Goal: Check status: Check status

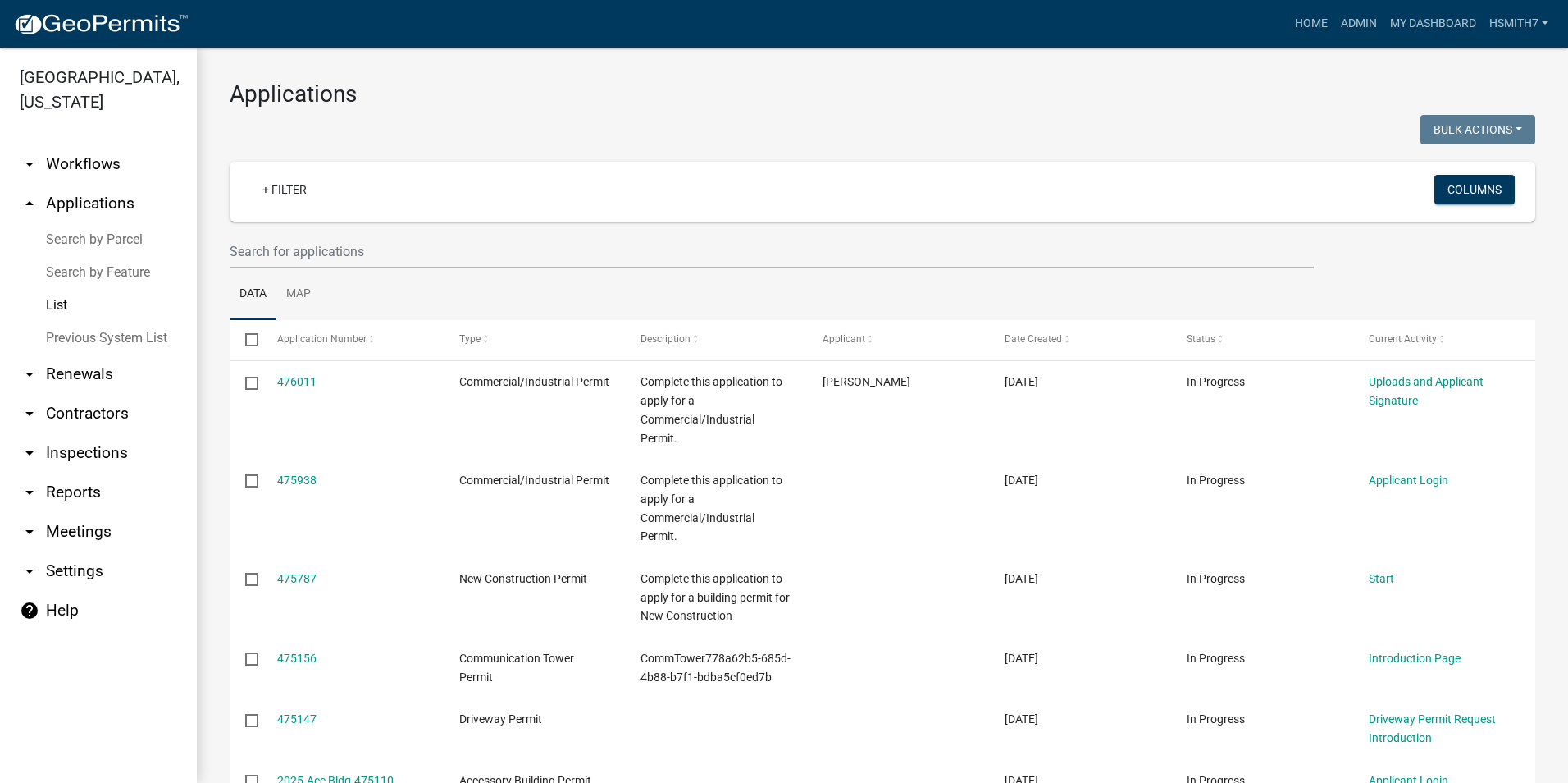
select select "3: 100"
click at [288, 187] on link "+ Filter" at bounding box center [285, 189] width 71 height 30
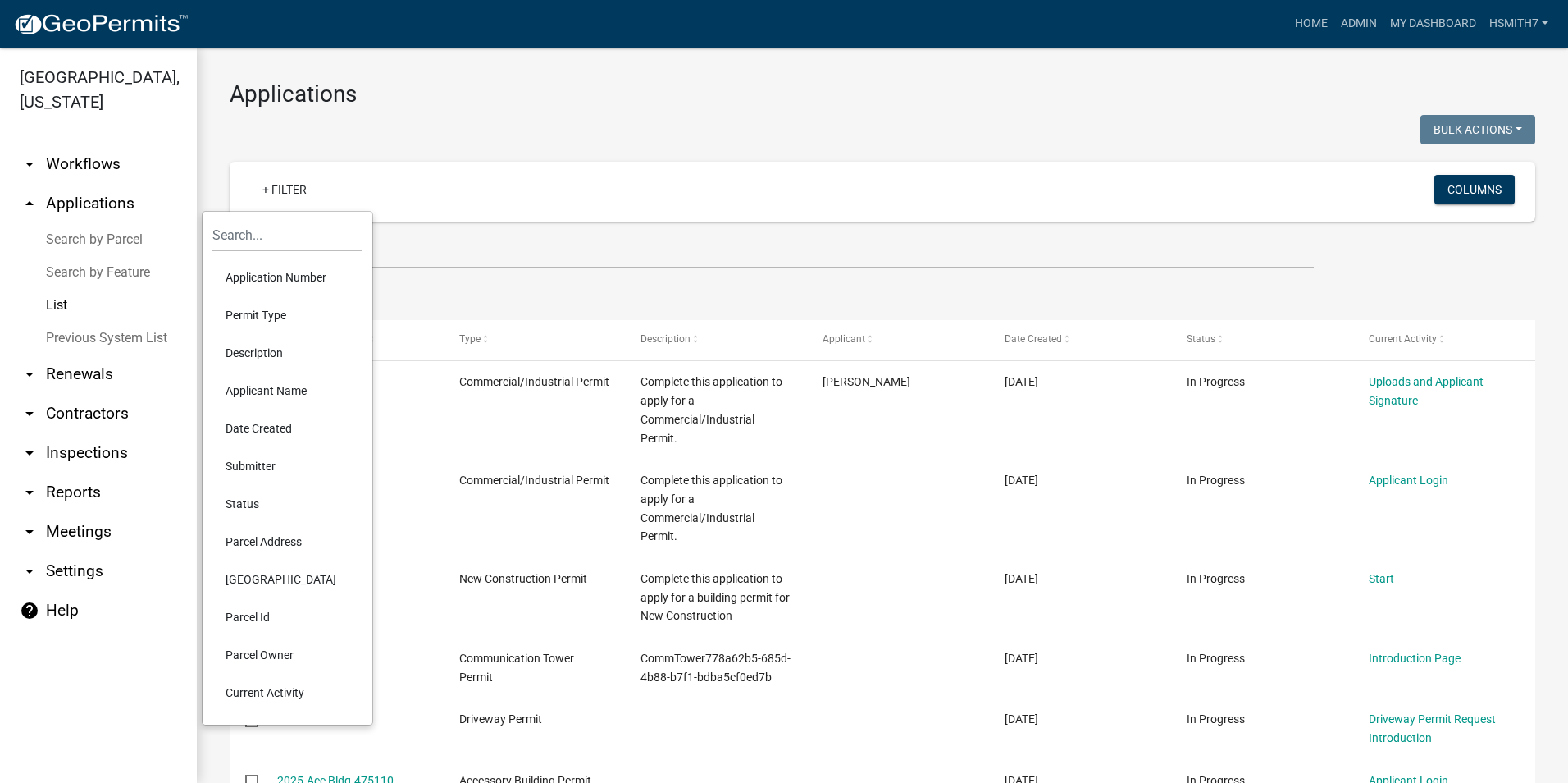
click at [278, 307] on li "Permit Type" at bounding box center [287, 314] width 150 height 38
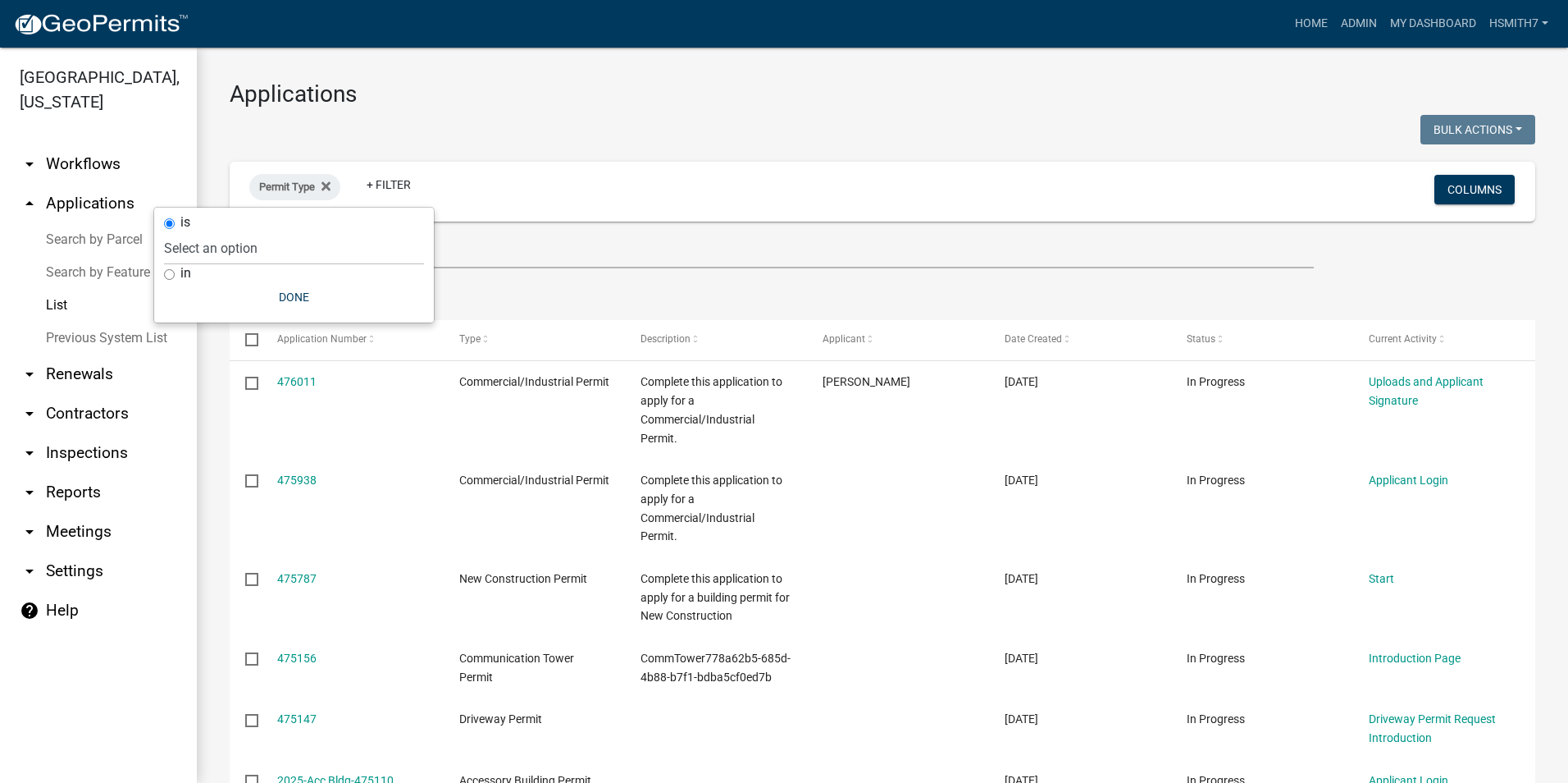
click at [183, 270] on label "in" at bounding box center [186, 272] width 11 height 13
click at [174, 270] on input "in" at bounding box center [169, 274] width 11 height 11
radio input "true"
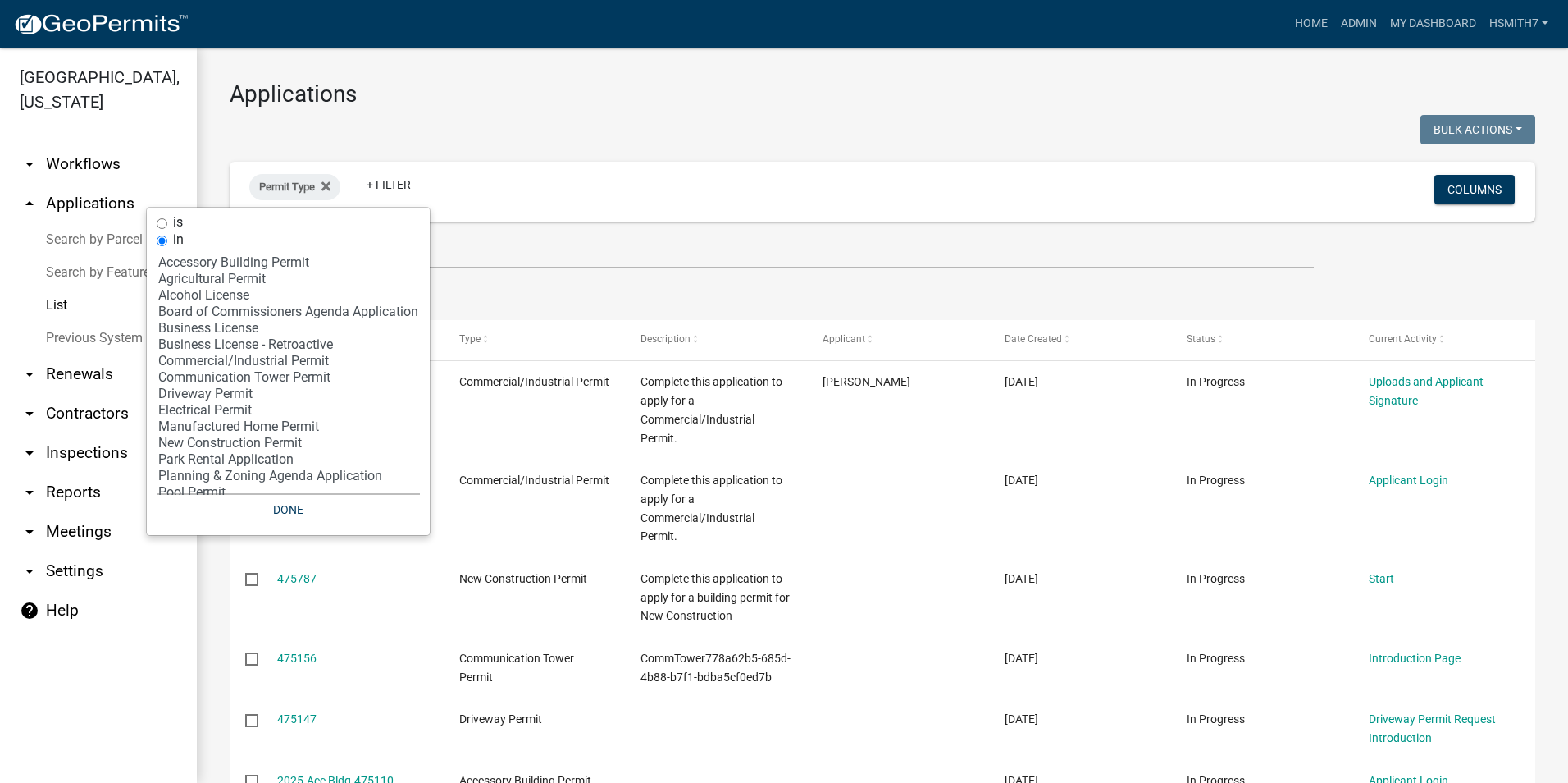
select select "5: 'a34148b1-d8b2-4557-84aa-00194bc85a9c'"
click at [221, 328] on option "Business License" at bounding box center [288, 328] width 264 height 17
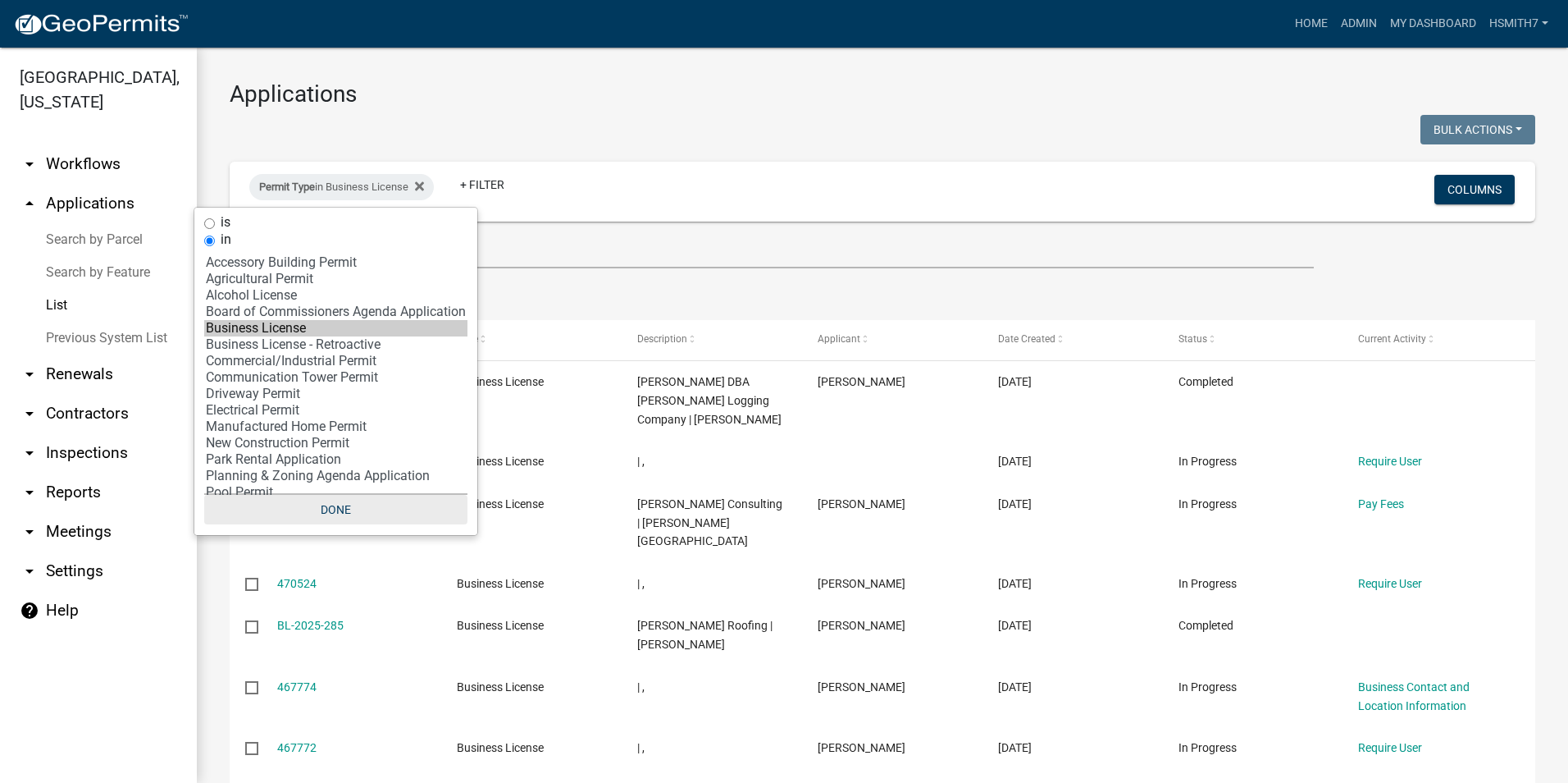
click at [362, 517] on button "Done" at bounding box center [335, 510] width 264 height 30
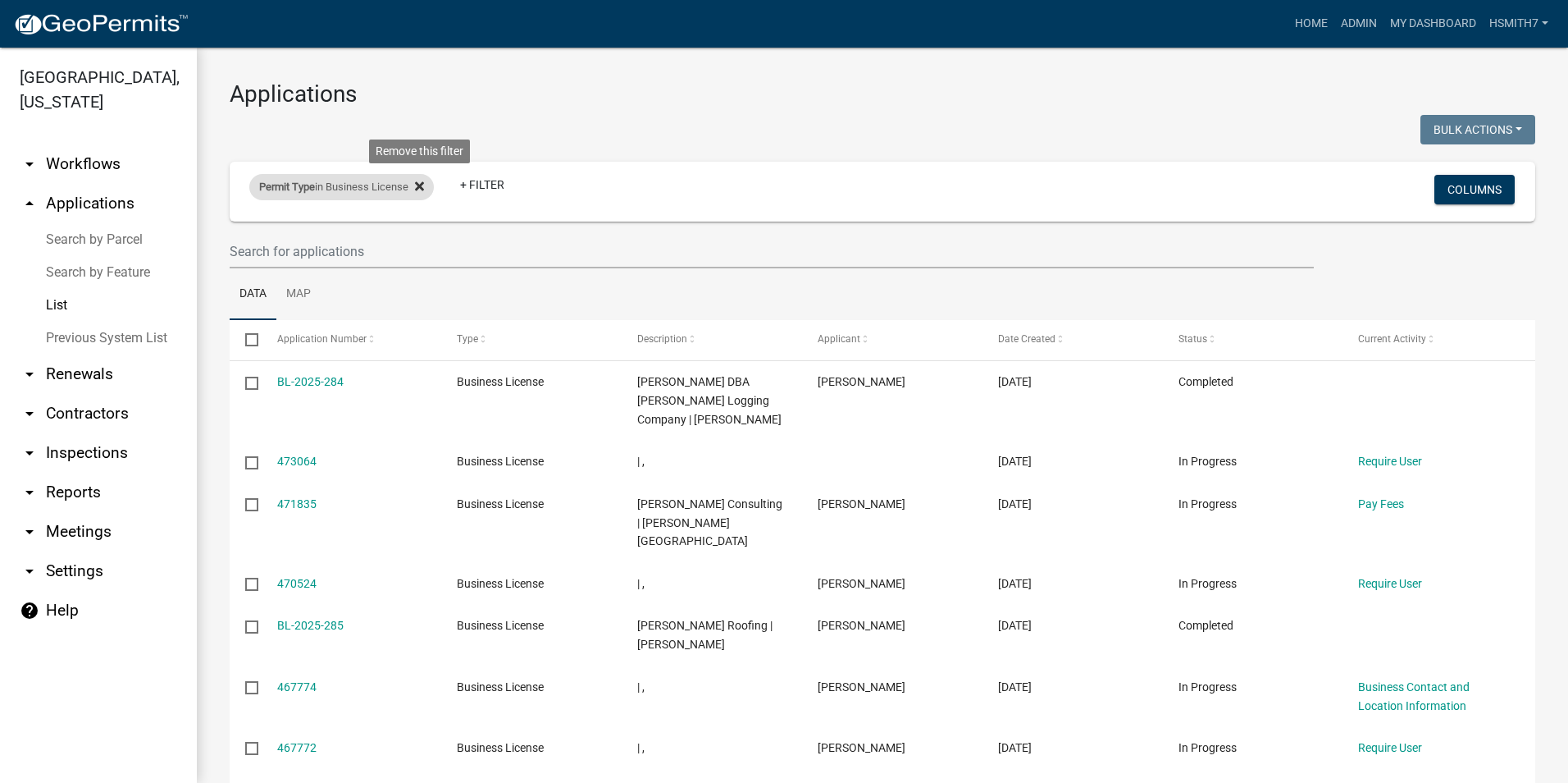
click at [424, 185] on icon at bounding box center [419, 186] width 9 height 9
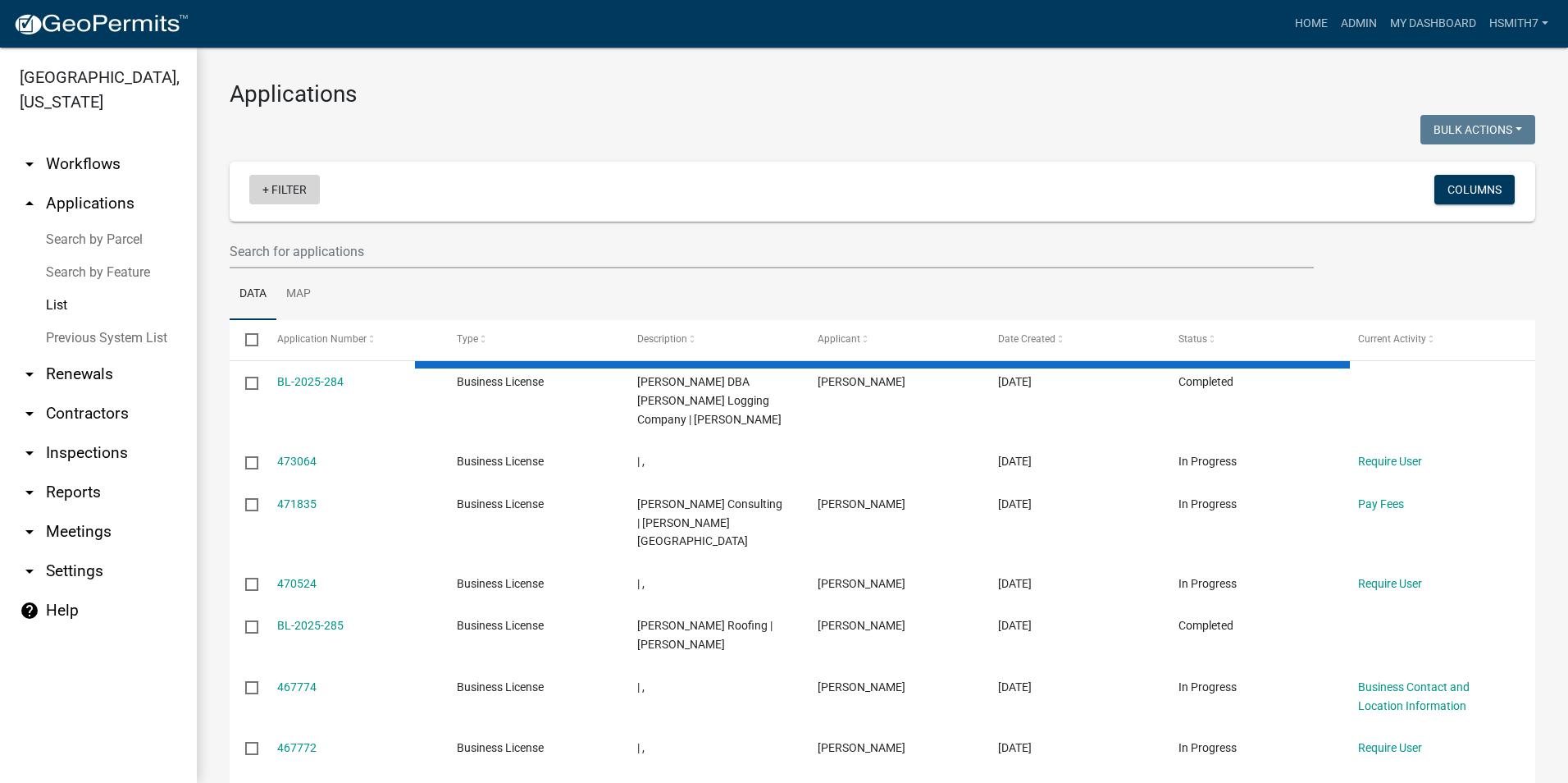
click at [299, 193] on link "+ Filter" at bounding box center [285, 189] width 71 height 30
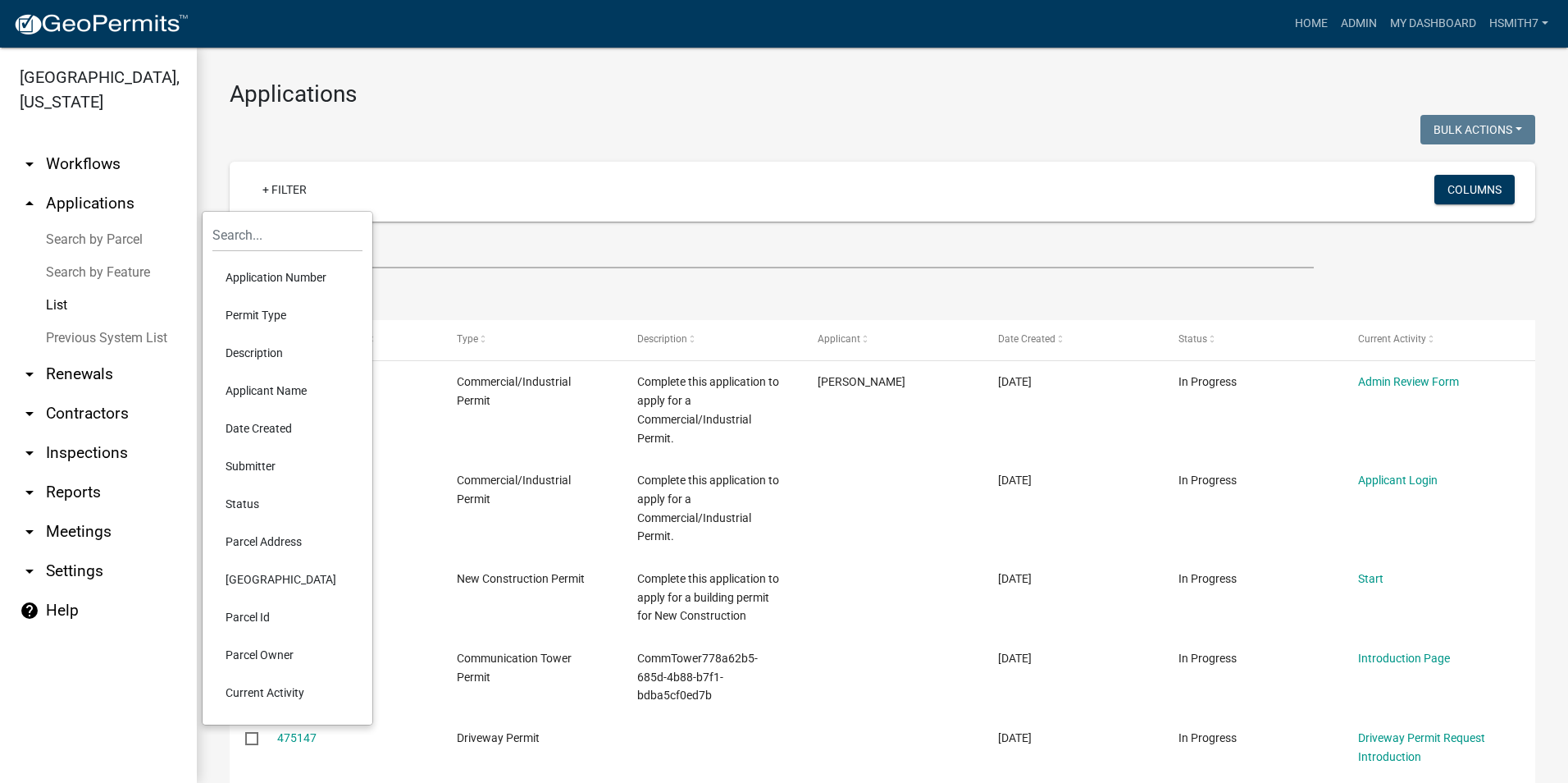
click at [288, 312] on li "Permit Type" at bounding box center [287, 314] width 150 height 38
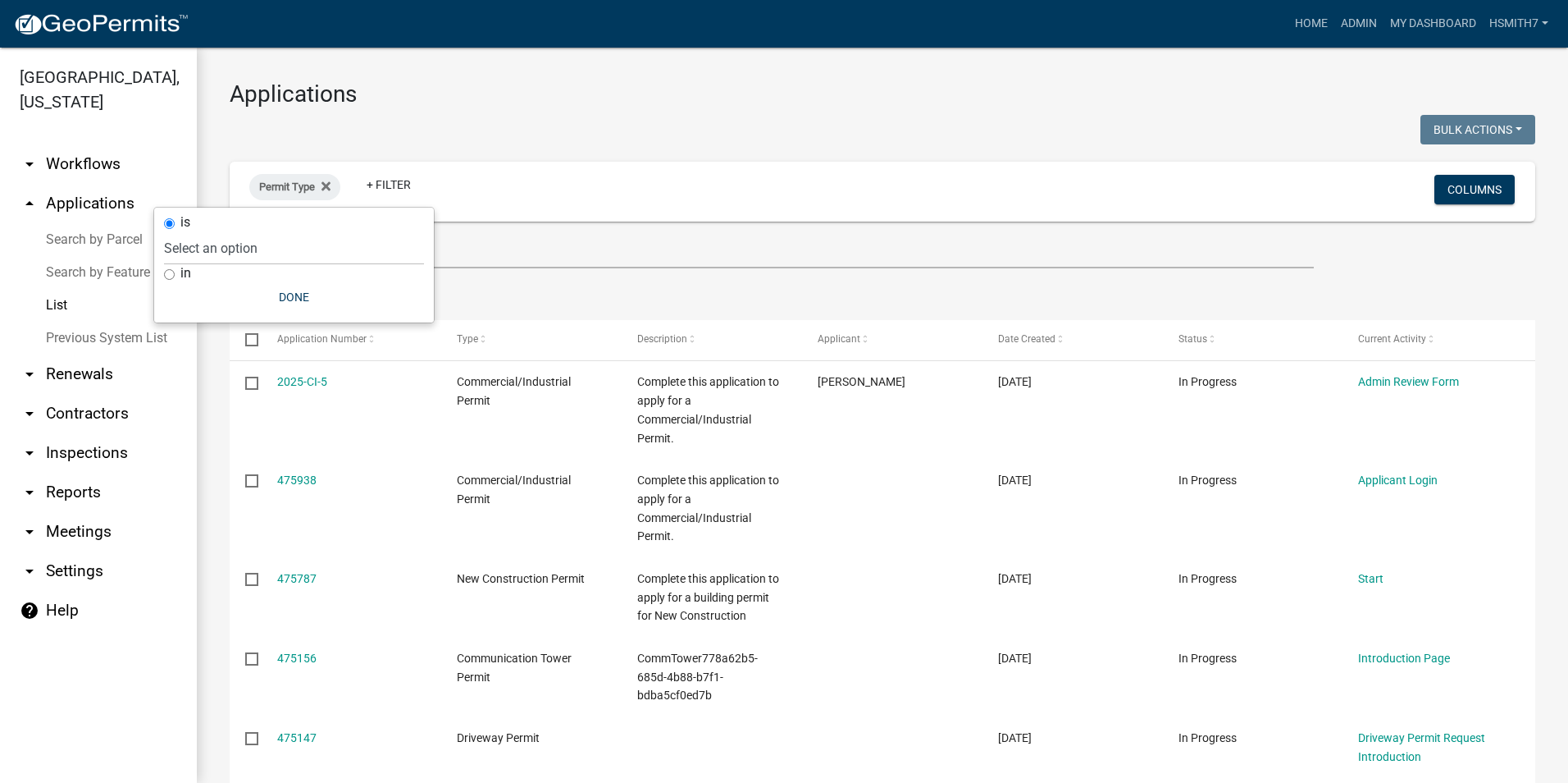
click at [184, 272] on label "in" at bounding box center [186, 272] width 11 height 13
click at [174, 272] on input "in" at bounding box center [169, 274] width 11 height 11
radio input "true"
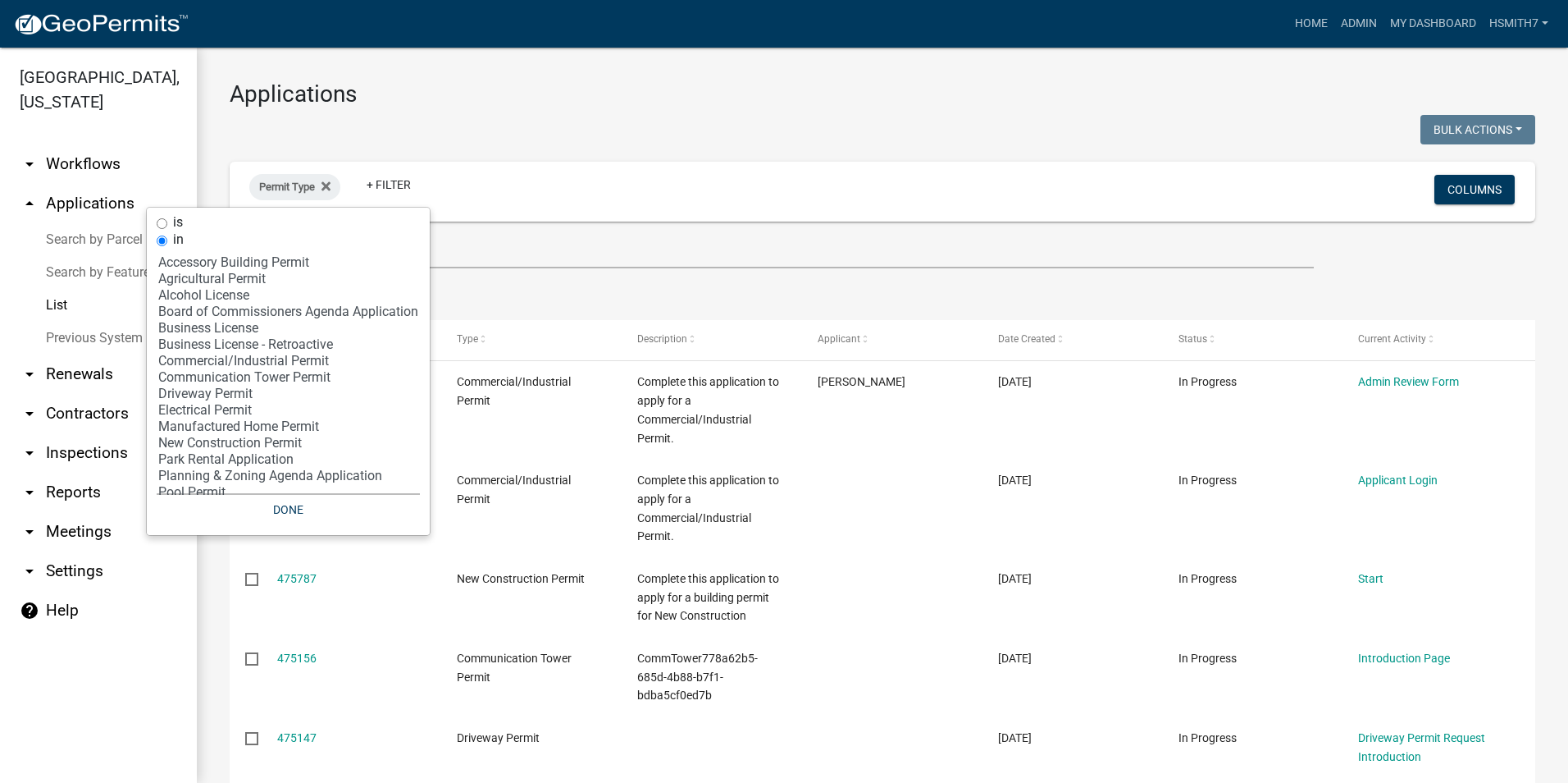
select select "10: 'd3398bb2-1b7a-4daf-b382-fb5b9cae75b1'"
click at [201, 405] on option "Electrical Permit" at bounding box center [288, 410] width 264 height 17
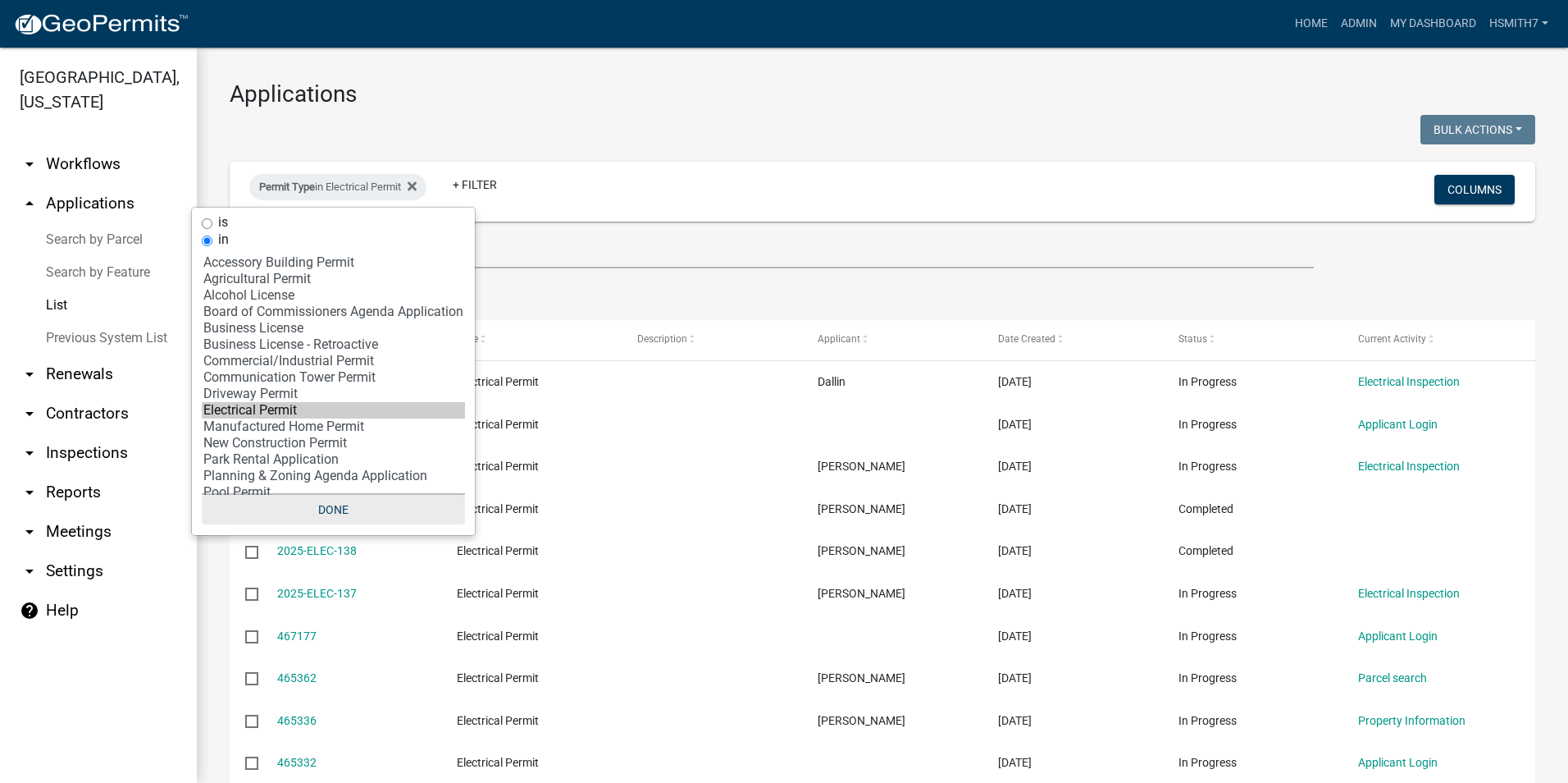
click at [352, 504] on button "Done" at bounding box center [333, 510] width 264 height 30
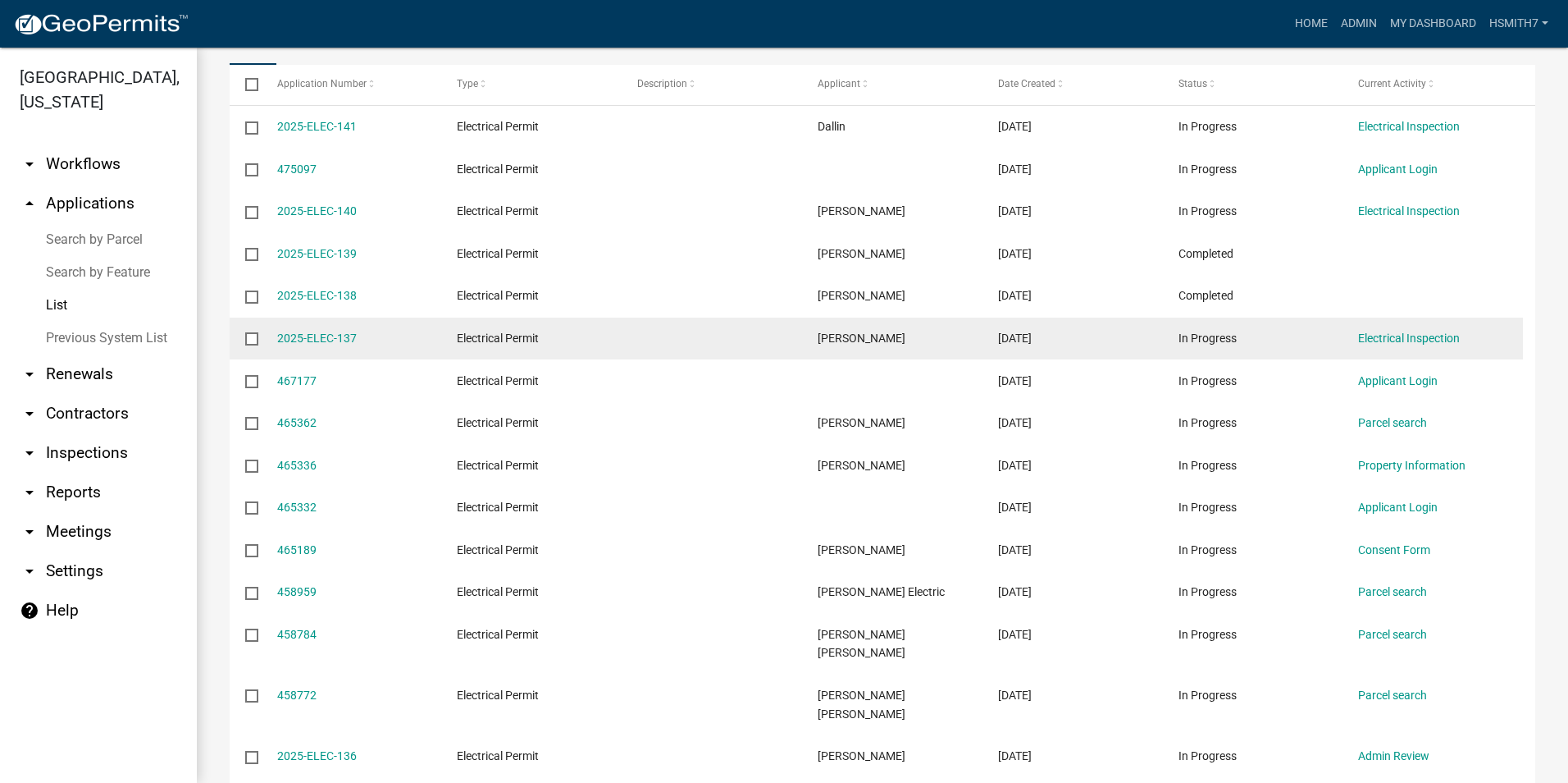
scroll to position [246, 0]
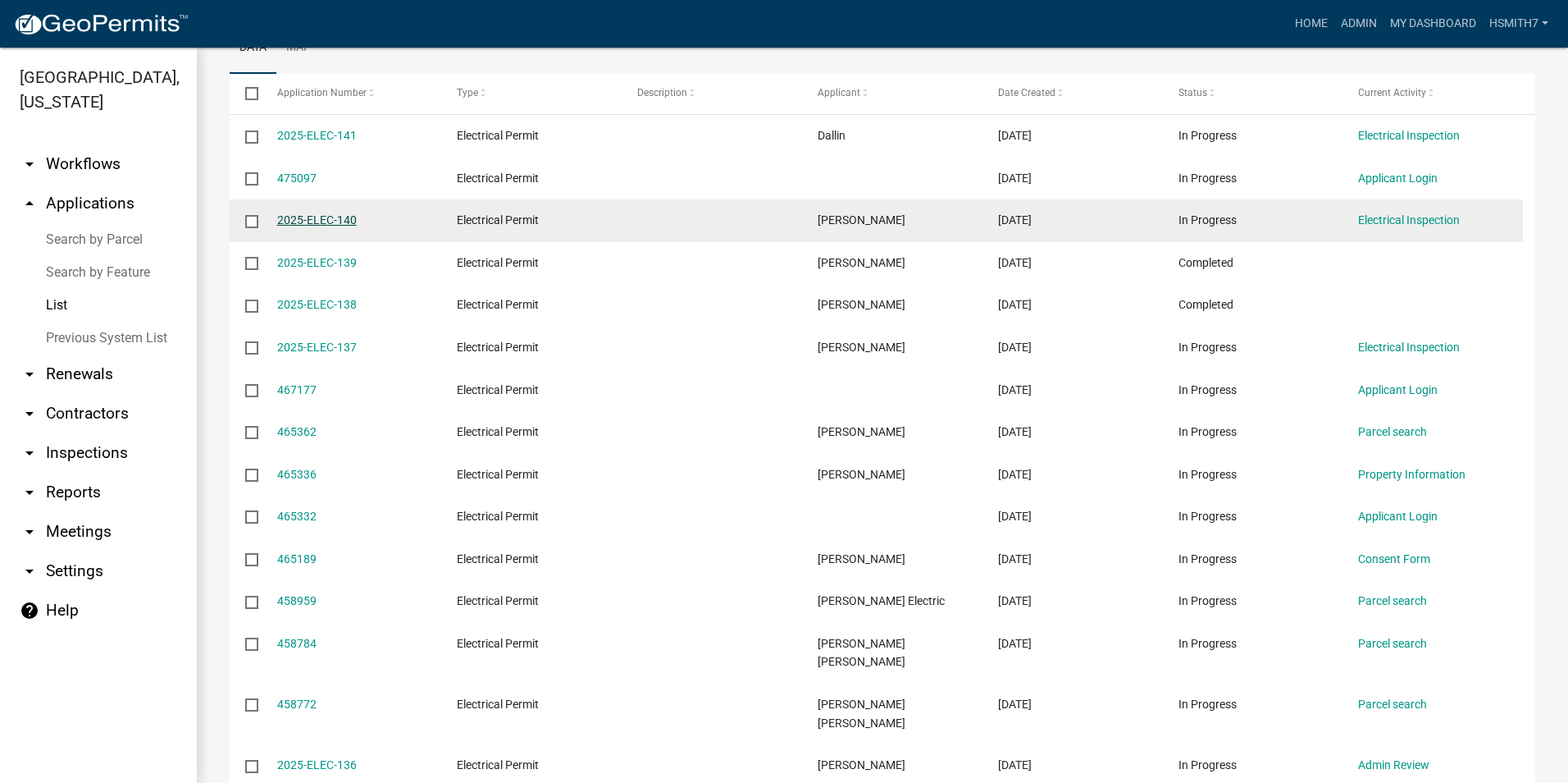
click at [314, 217] on link "2025-ELEC-140" at bounding box center [317, 220] width 80 height 13
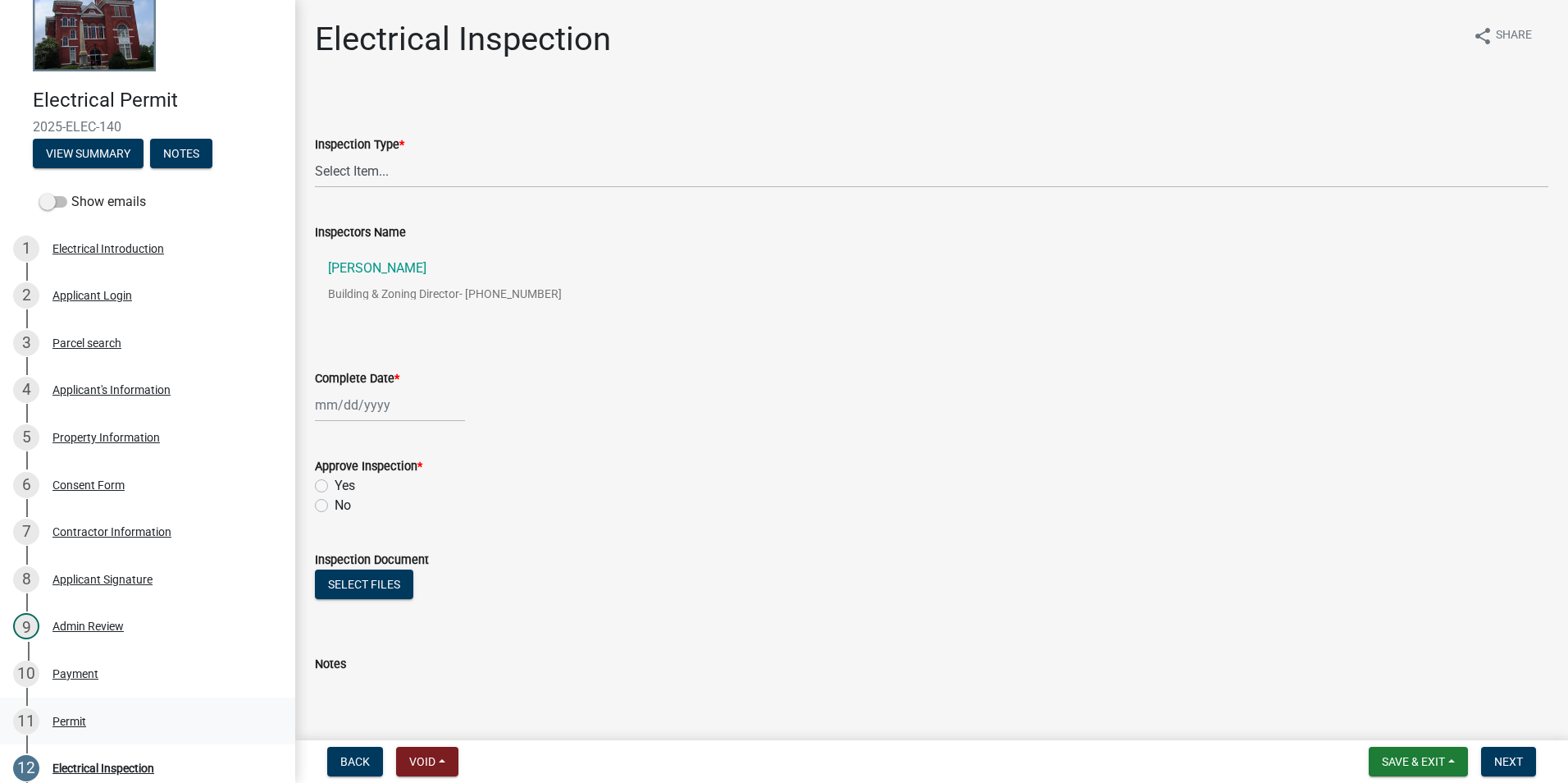
scroll to position [164, 0]
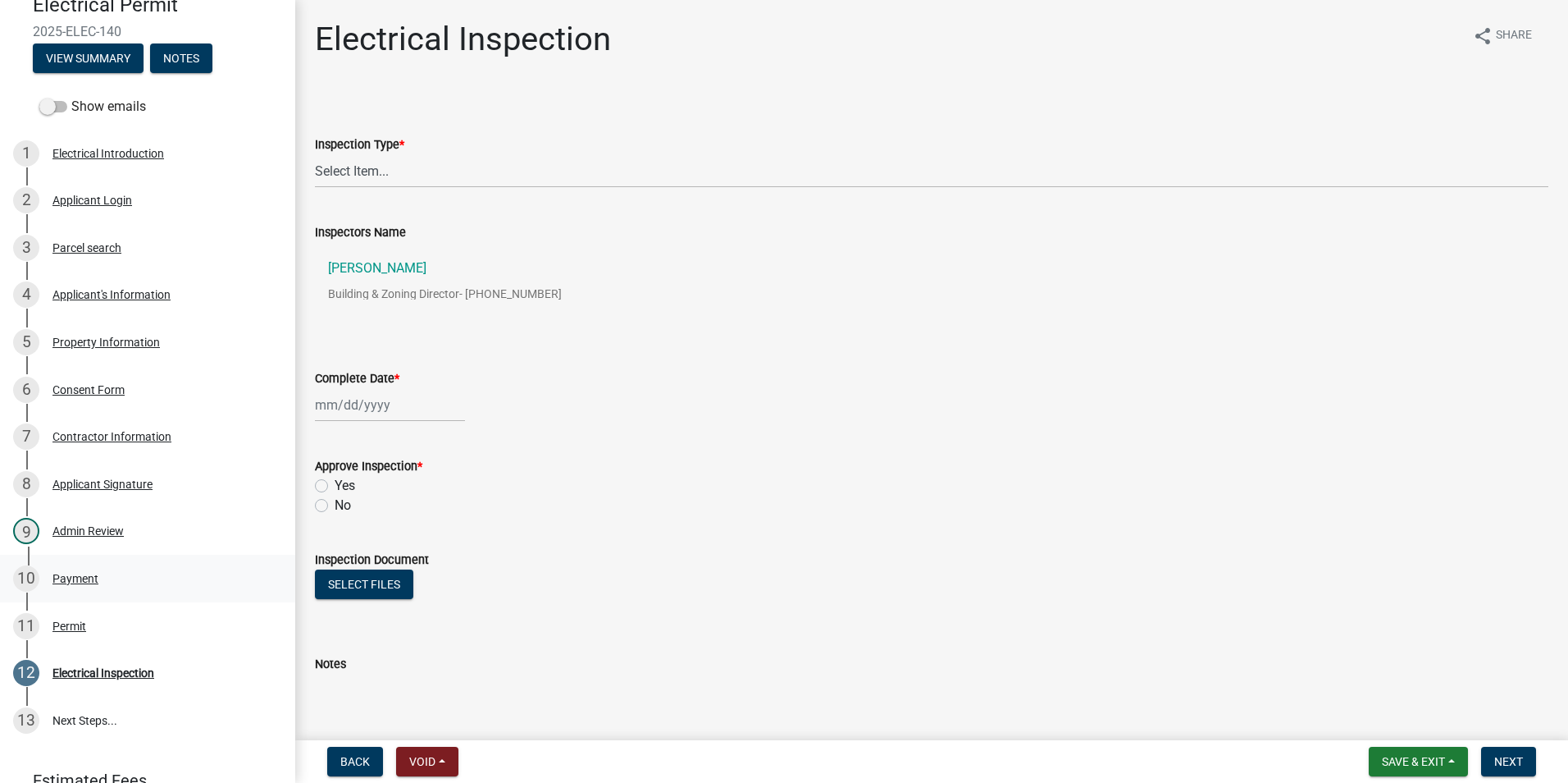
drag, startPoint x: 98, startPoint y: 593, endPoint x: 102, endPoint y: 612, distance: 19.4
click at [100, 596] on link "10 Payment" at bounding box center [147, 578] width 295 height 47
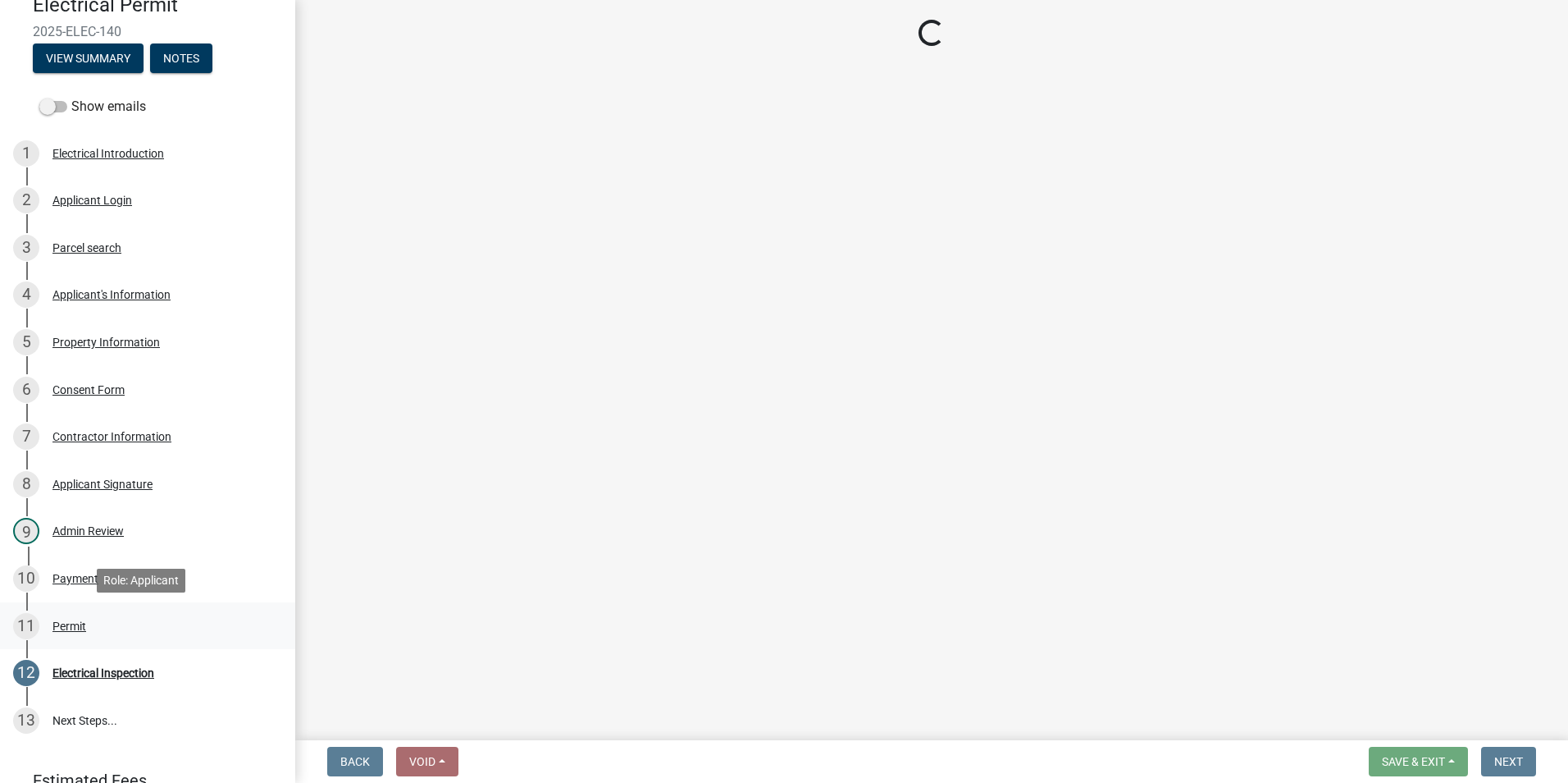
click at [101, 613] on div "11 Permit" at bounding box center [141, 626] width 256 height 26
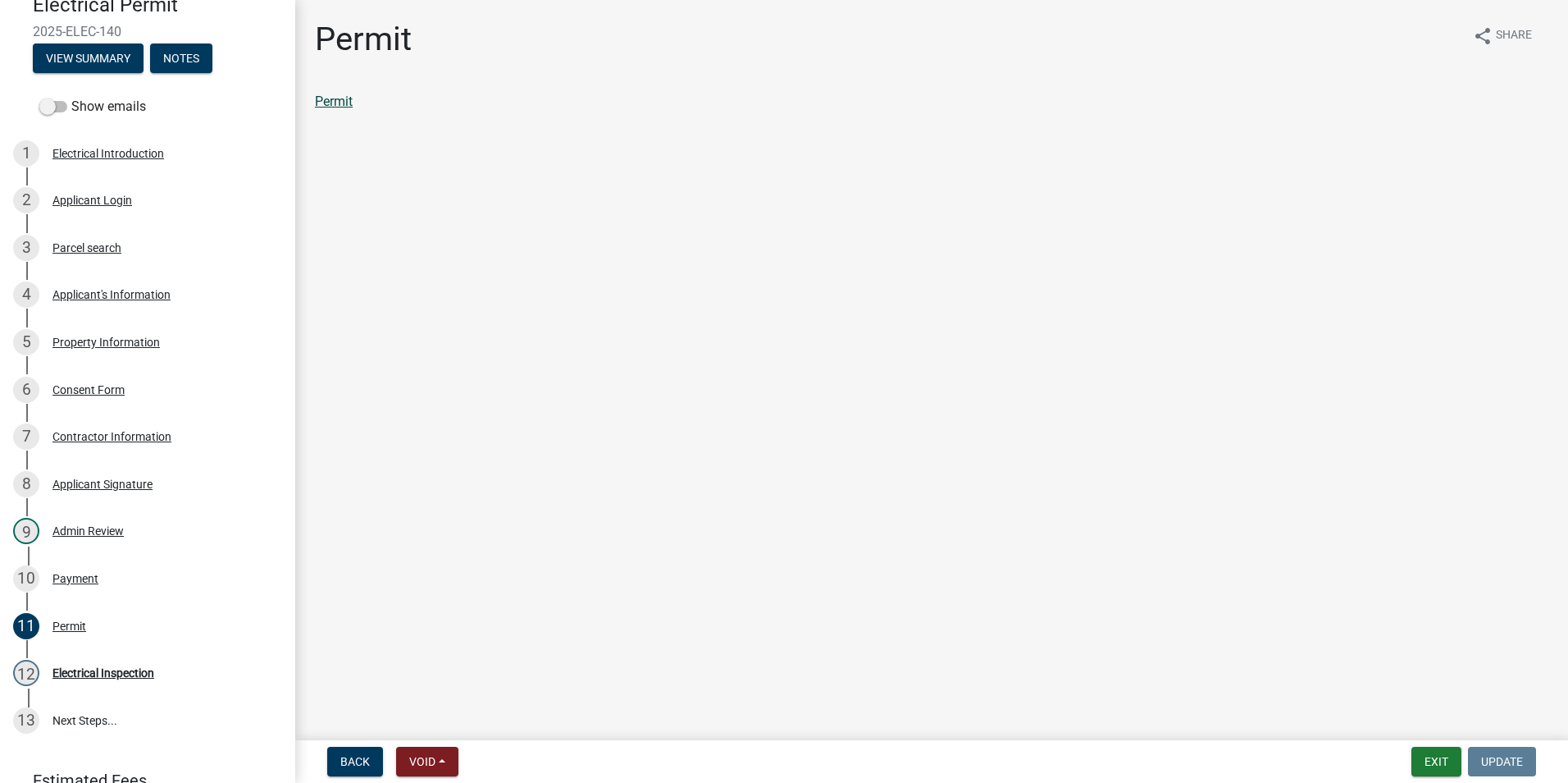
click at [347, 105] on link "Permit" at bounding box center [334, 102] width 38 height 16
click at [119, 582] on div "10 Payment" at bounding box center [141, 578] width 256 height 26
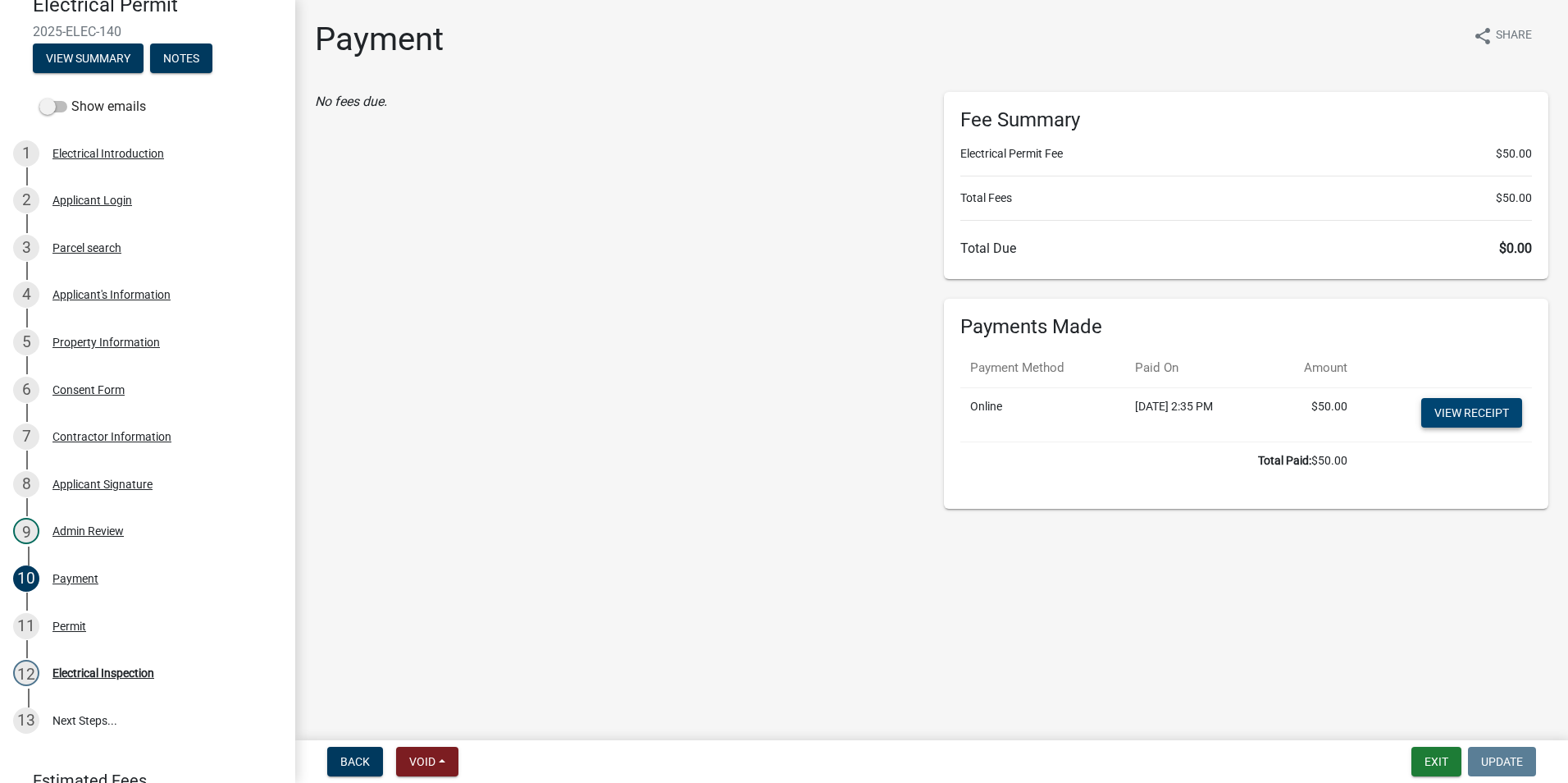
click at [1459, 399] on link "View receipt" at bounding box center [1471, 413] width 101 height 30
click at [1429, 766] on button "Exit" at bounding box center [1436, 761] width 50 height 30
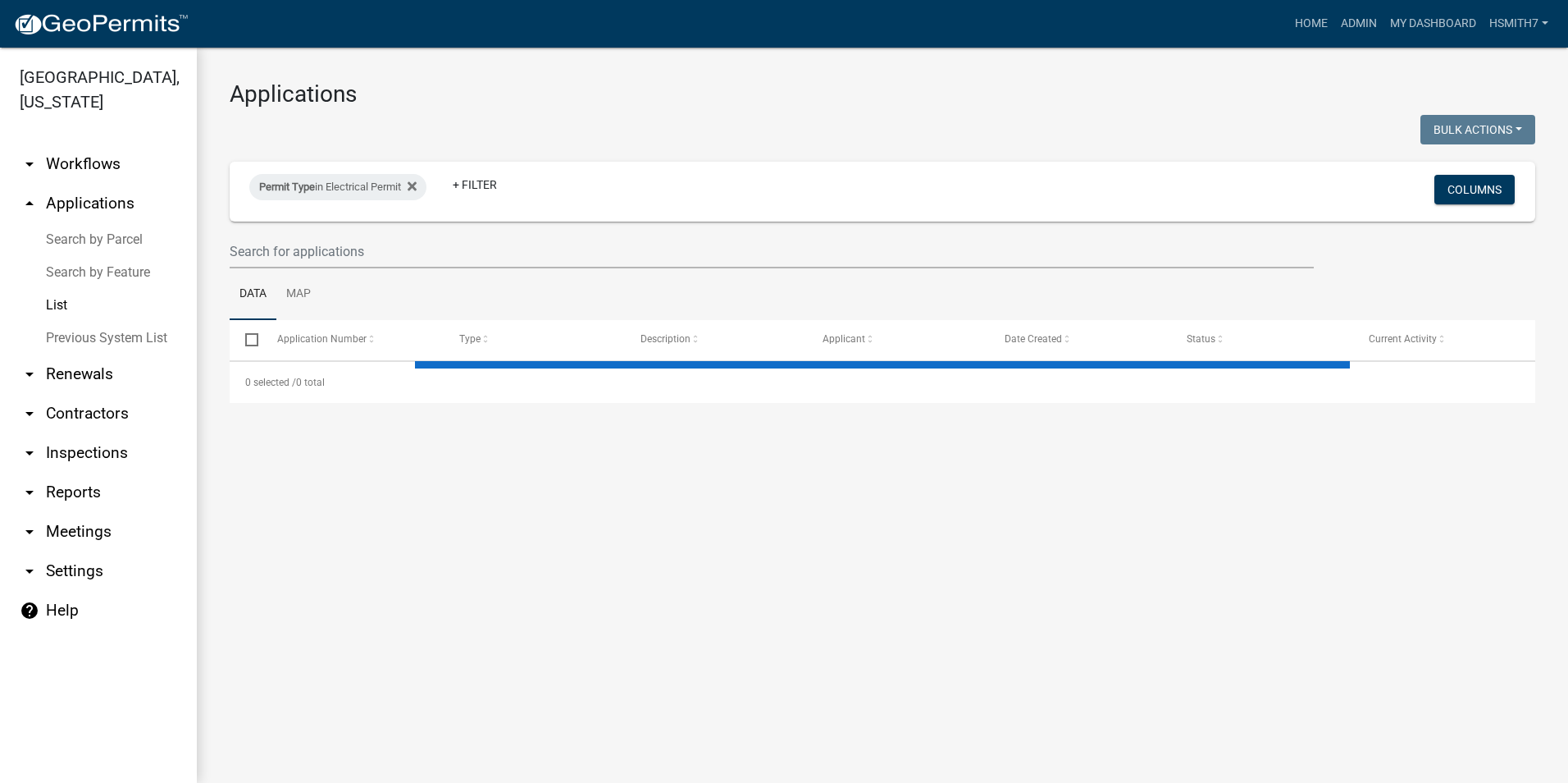
select select "3: 100"
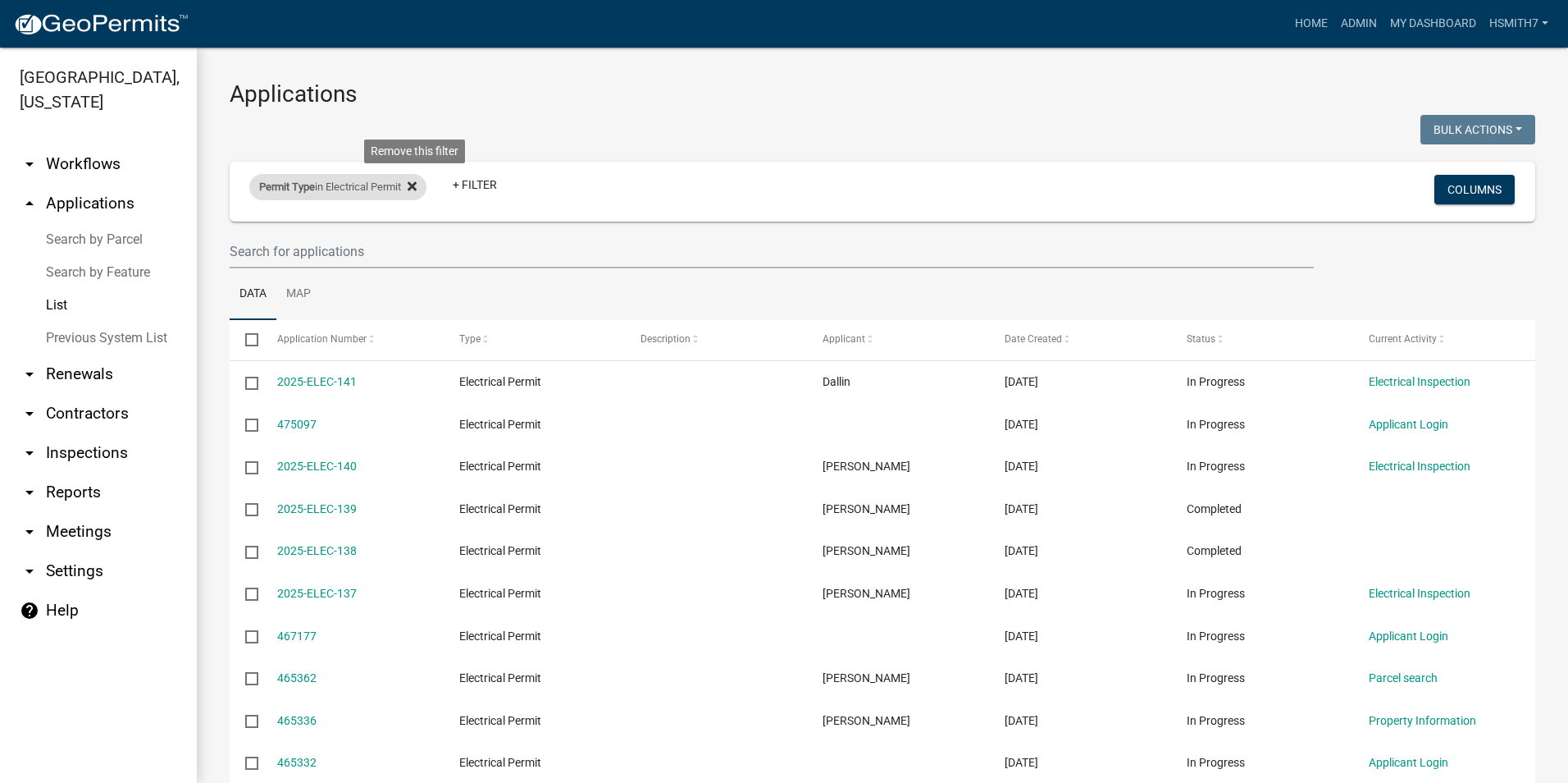
click at [416, 181] on icon at bounding box center [411, 186] width 9 height 13
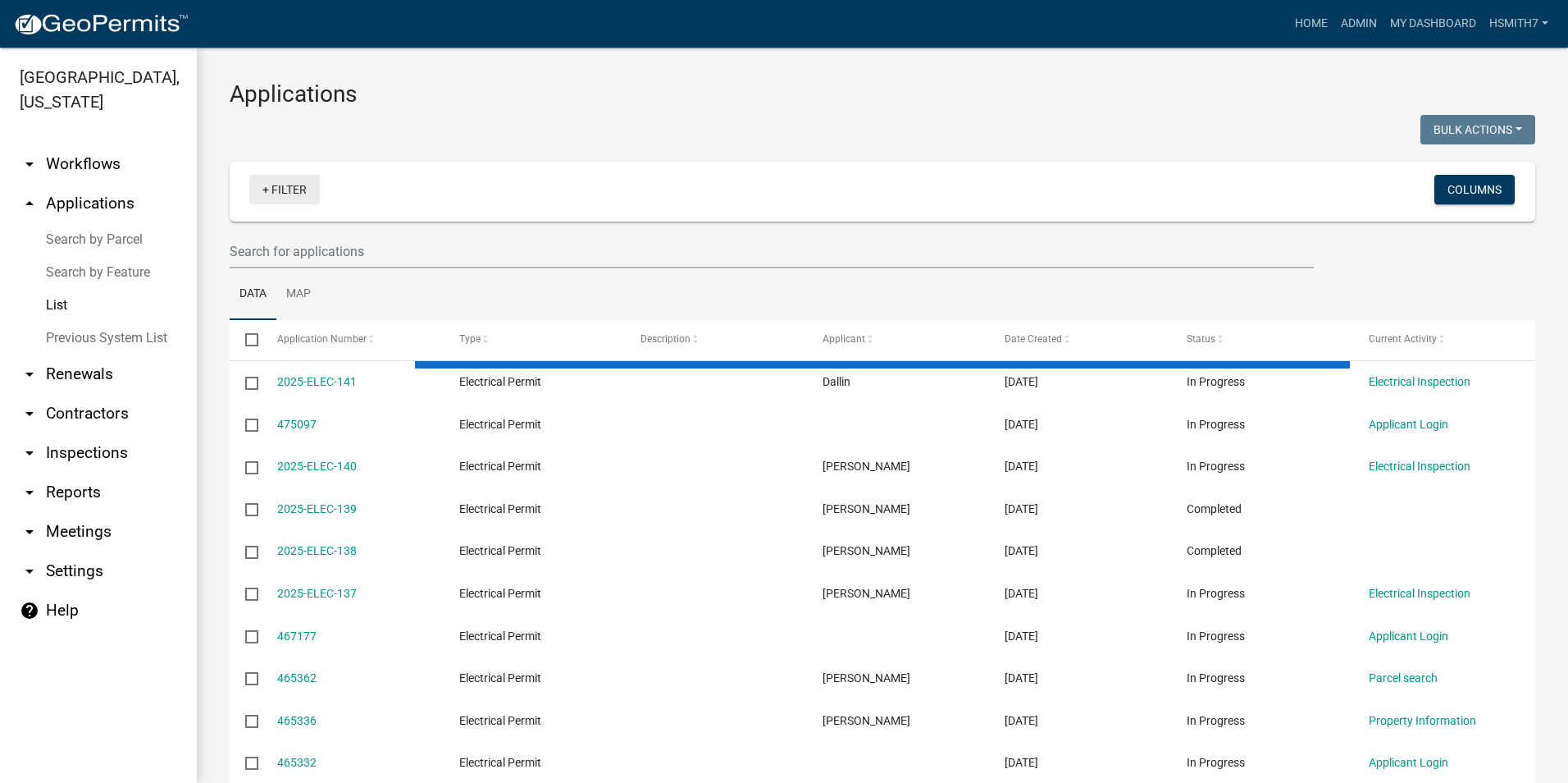
click at [267, 189] on link "+ Filter" at bounding box center [285, 189] width 71 height 30
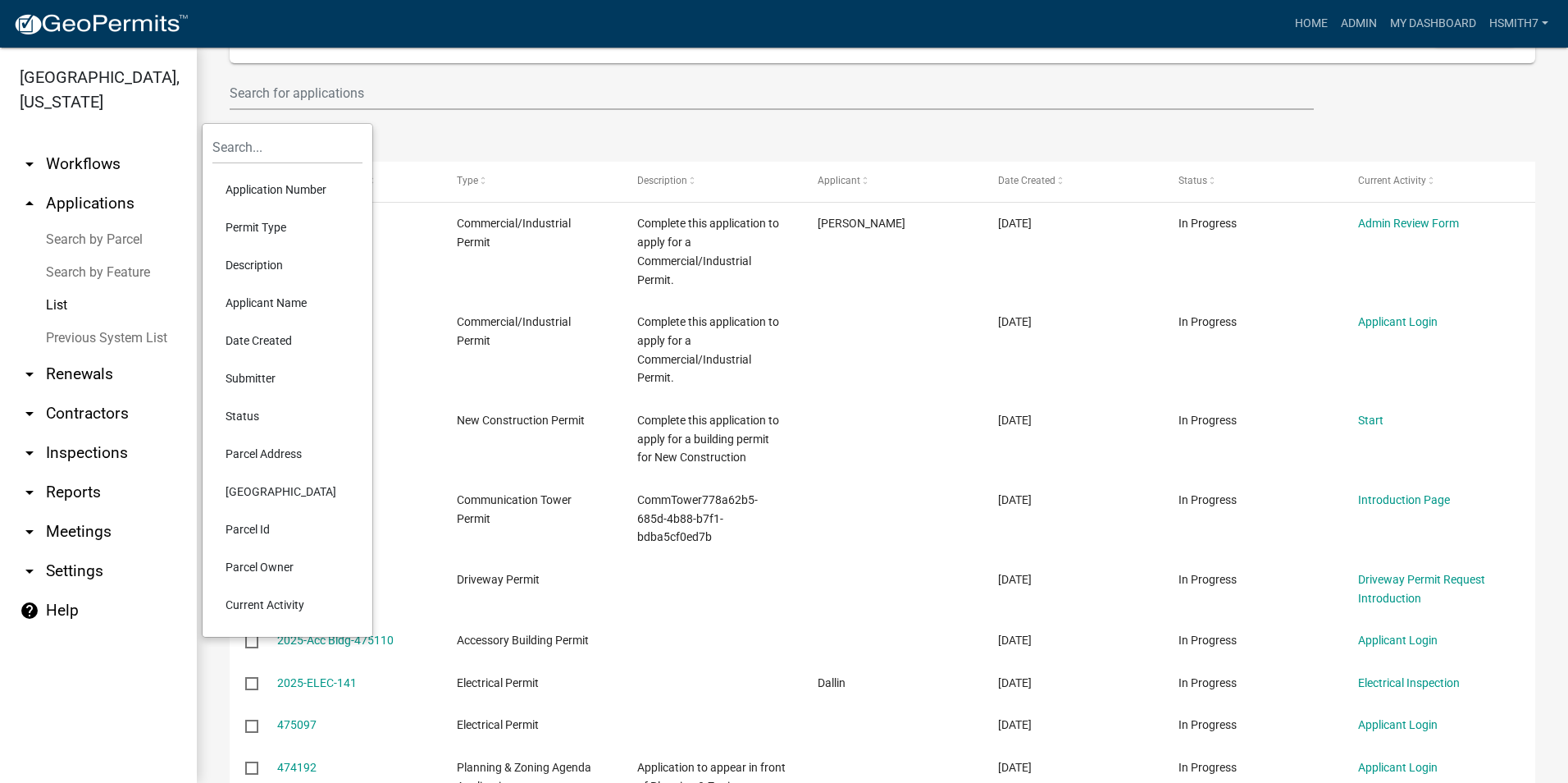
scroll to position [82, 0]
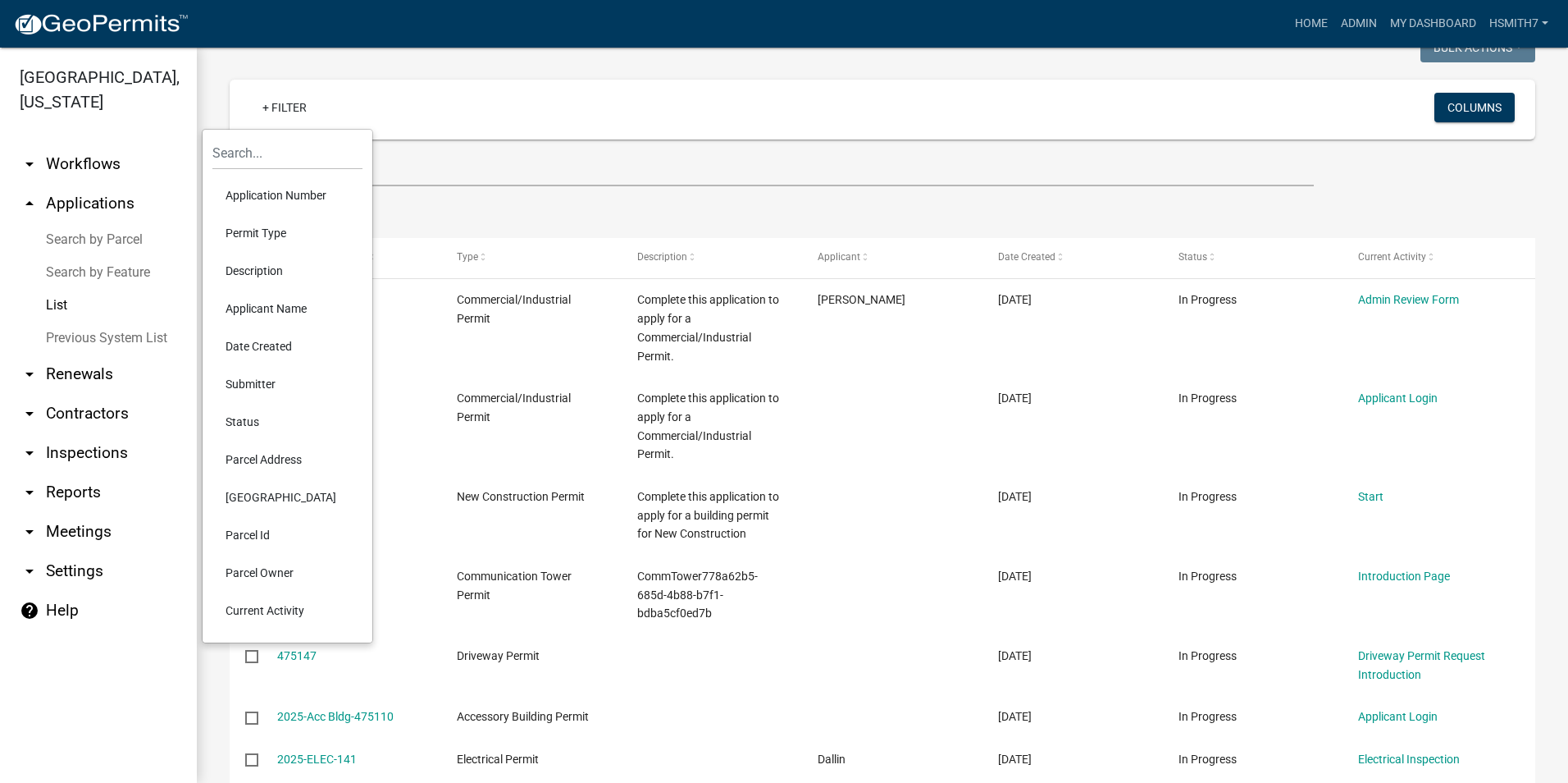
click at [255, 229] on li "Permit Type" at bounding box center [287, 232] width 150 height 38
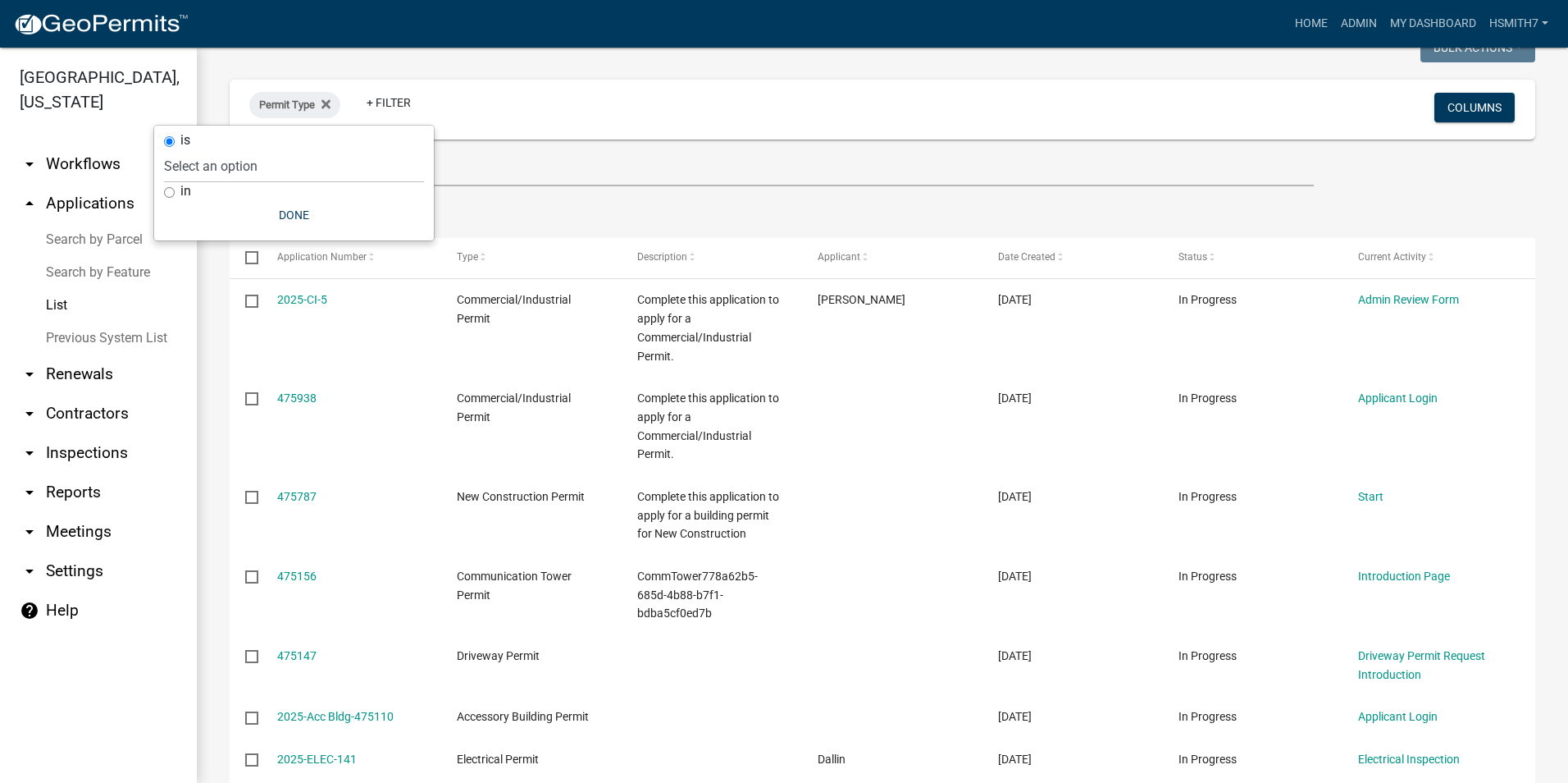
click at [180, 197] on label "in" at bounding box center [186, 191] width 11 height 13
click at [174, 197] on input "in" at bounding box center [169, 193] width 11 height 11
radio input "true"
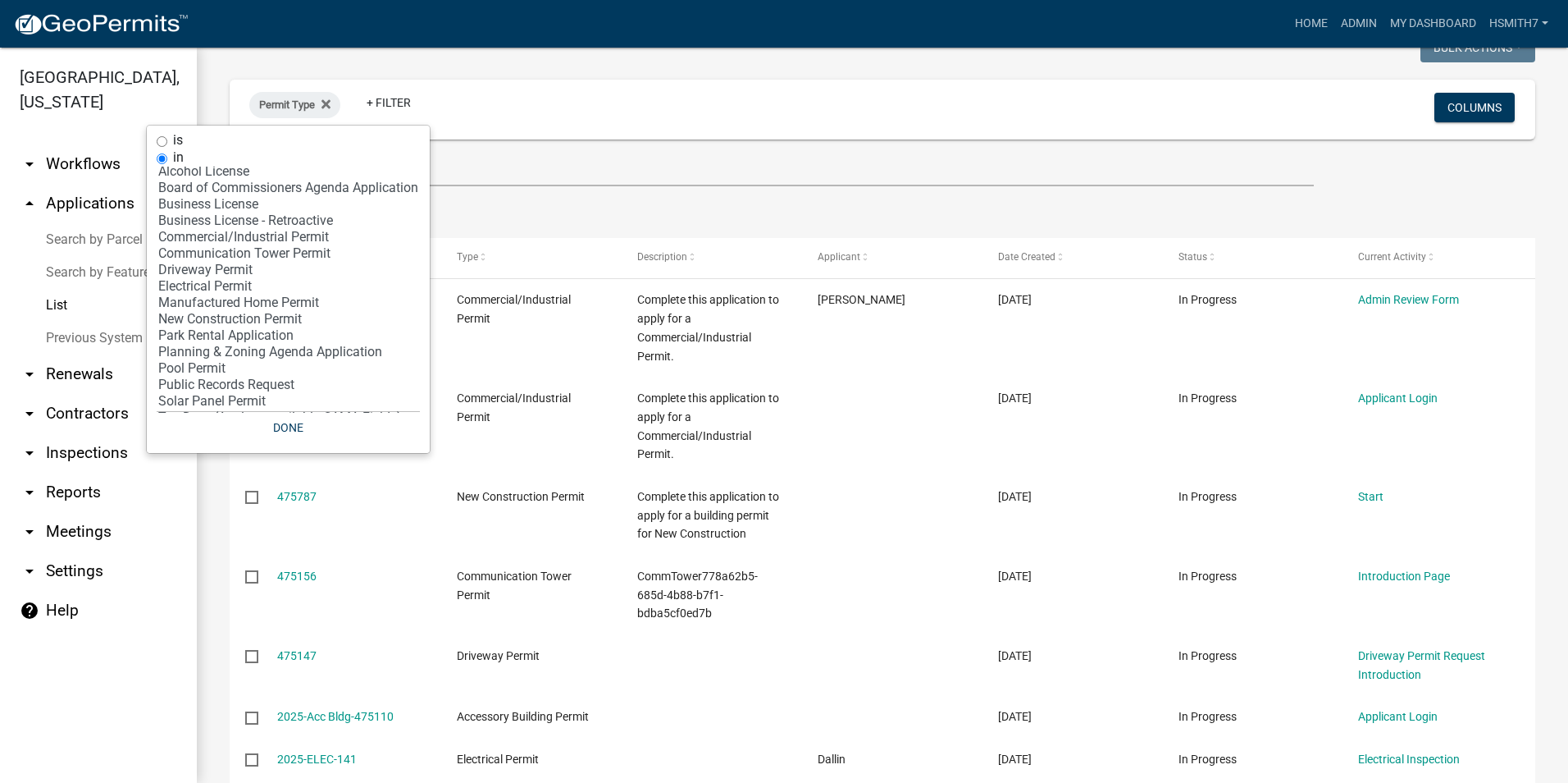
scroll to position [60, 0]
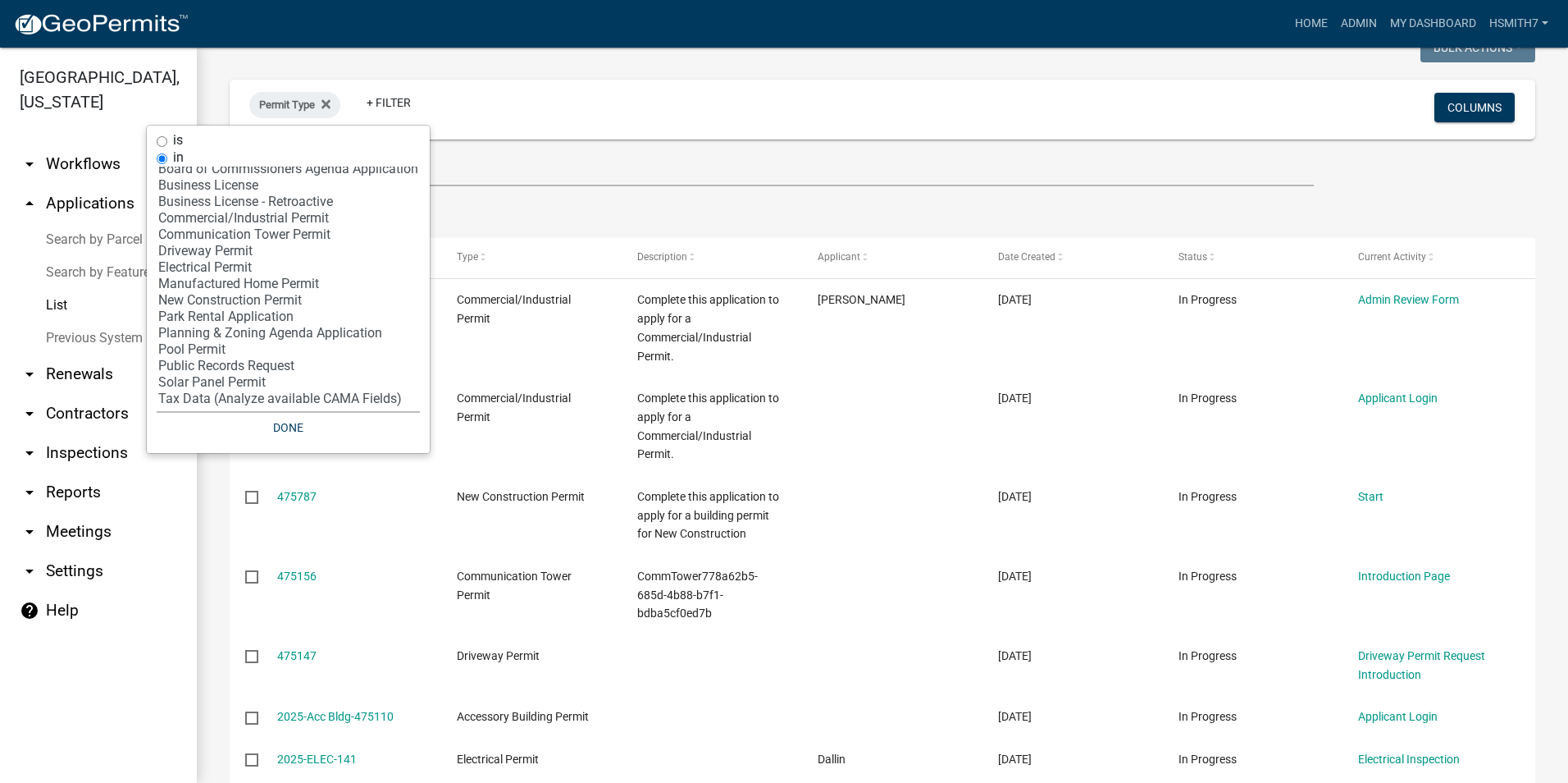
select select "12: '8f0f348d-721e-4407-8947-e3b69b3f0a37'"
click at [247, 292] on option "New Construction Permit" at bounding box center [288, 300] width 264 height 17
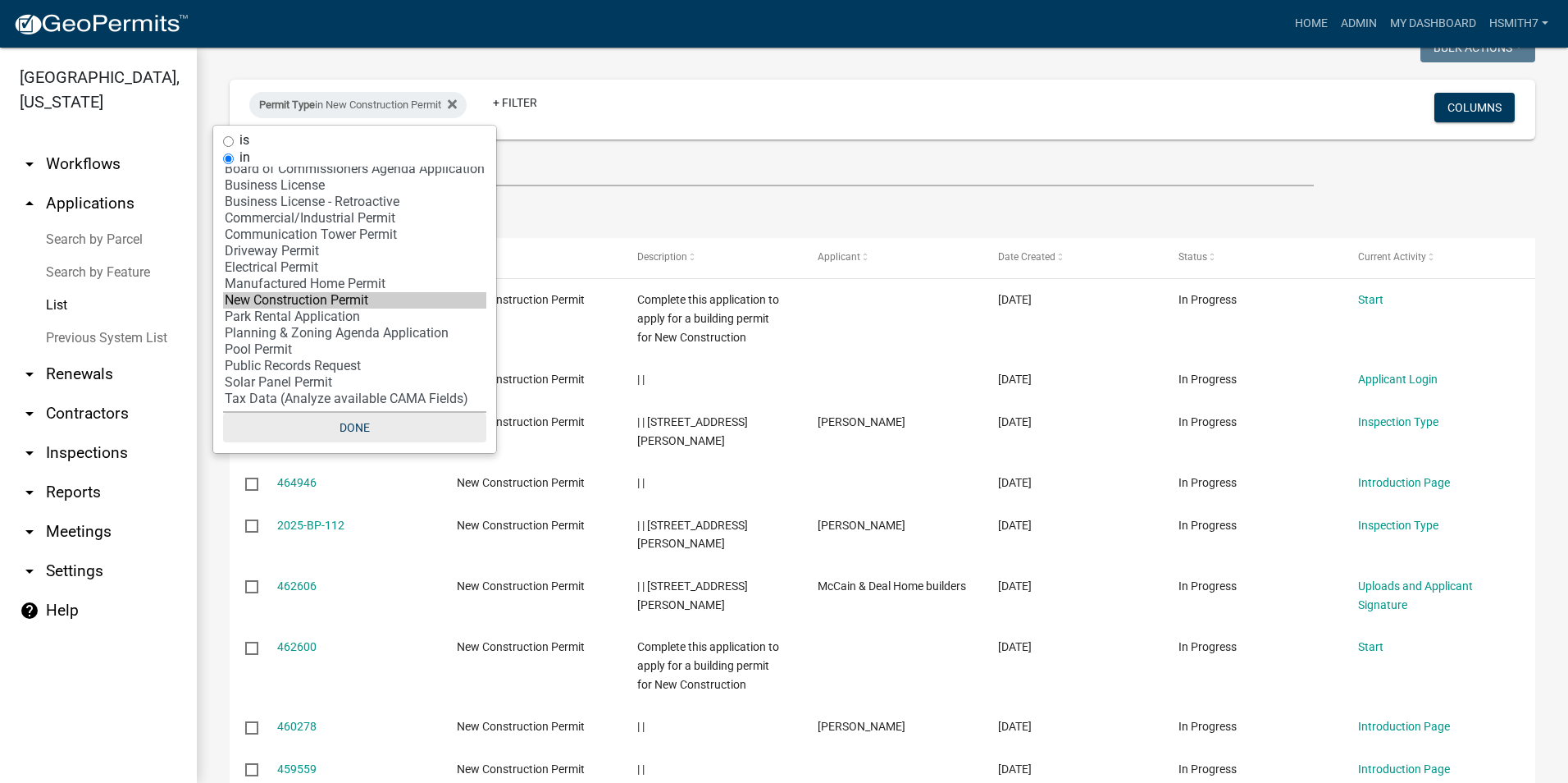
click at [348, 426] on button "Done" at bounding box center [355, 427] width 264 height 30
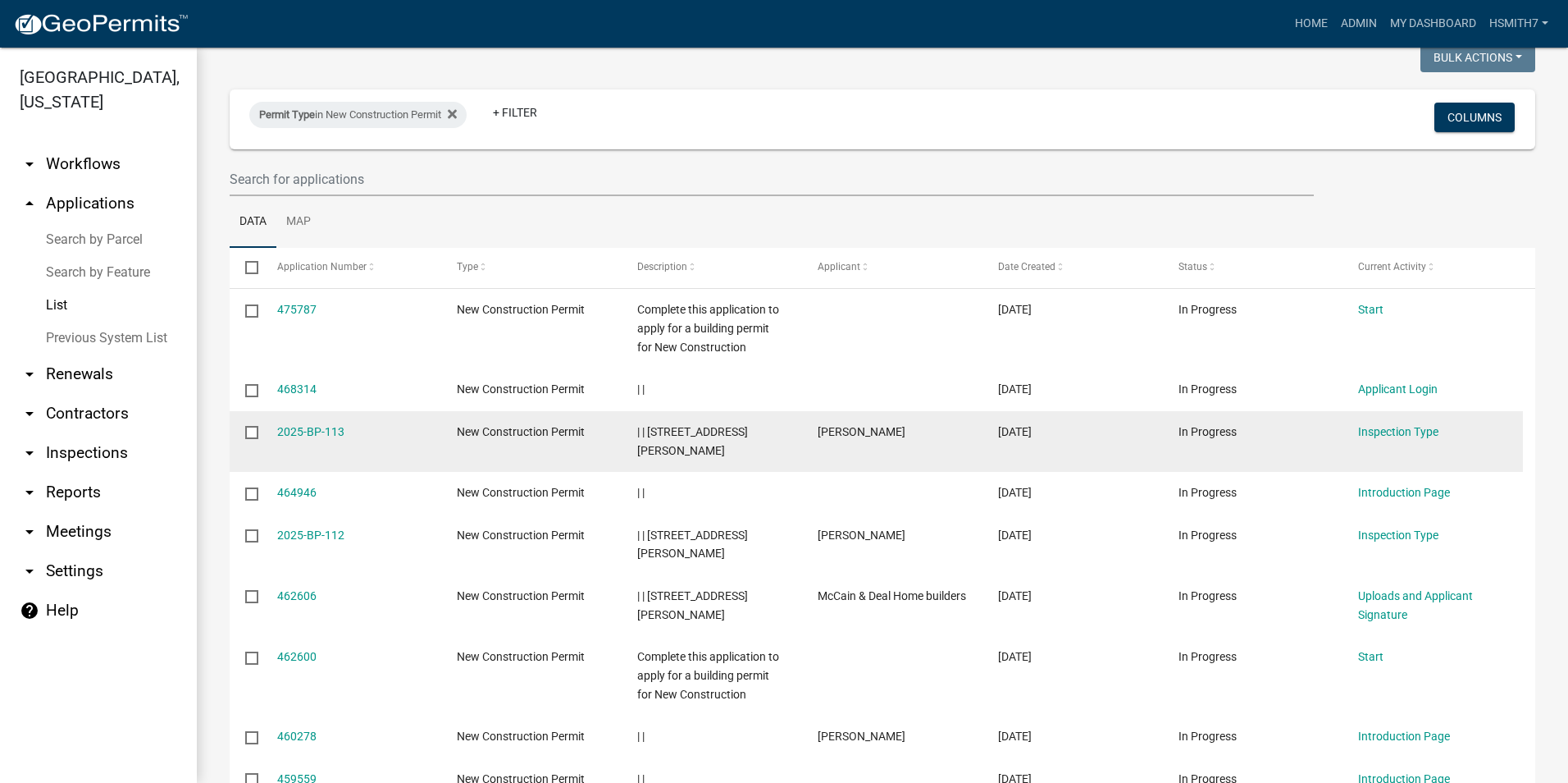
scroll to position [0, 0]
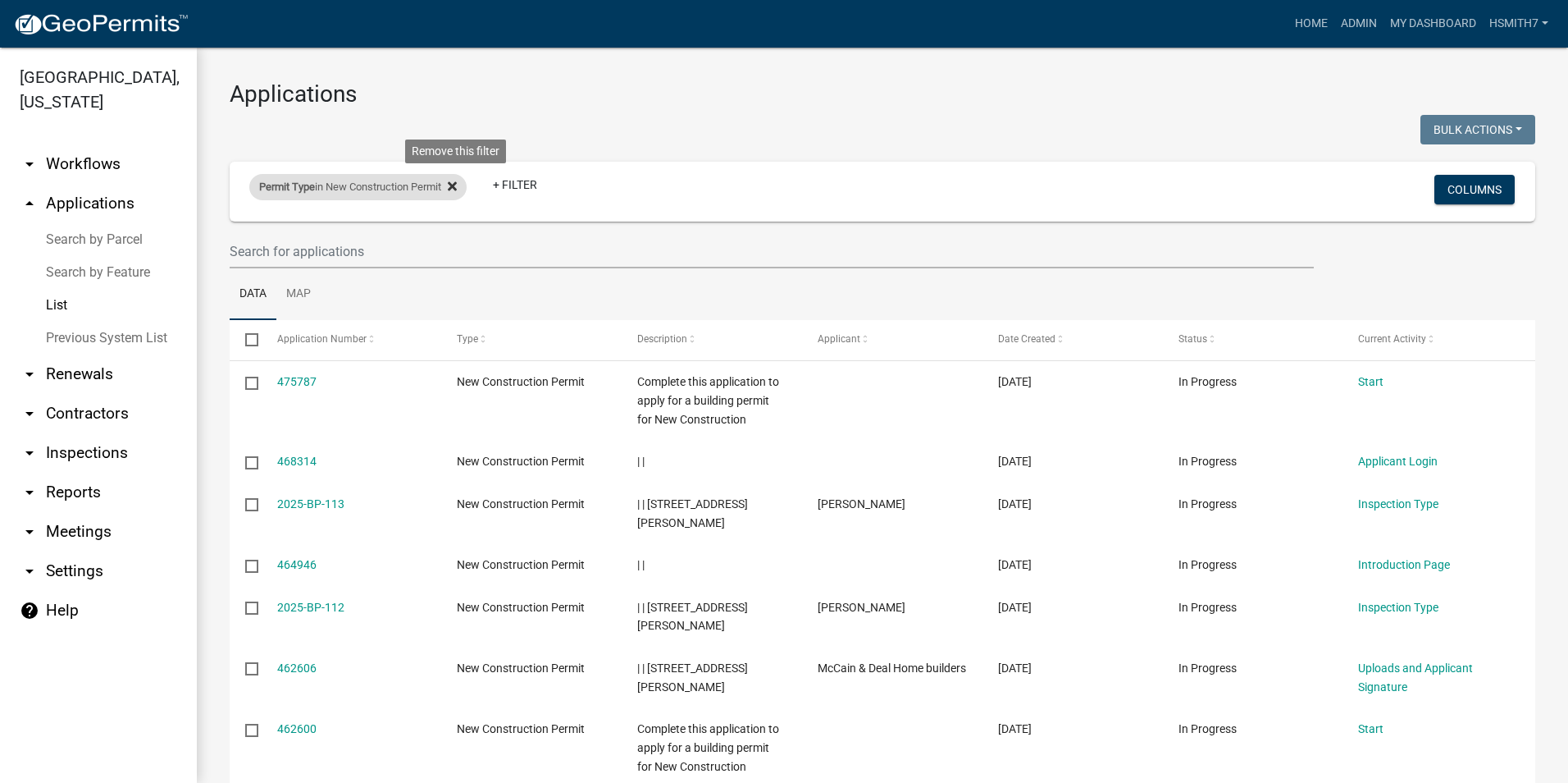
click at [457, 180] on icon at bounding box center [452, 186] width 9 height 13
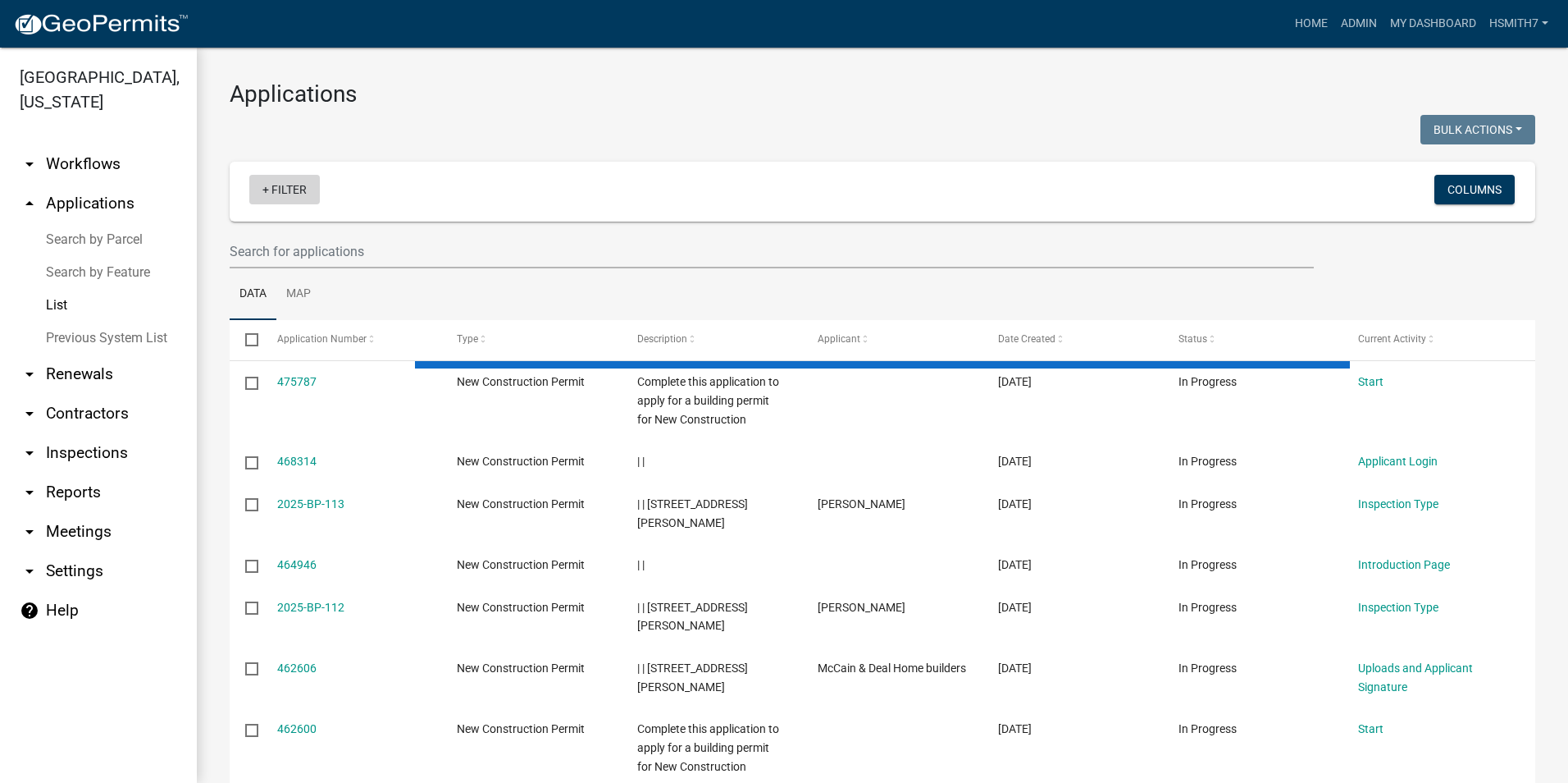
click at [291, 187] on link "+ Filter" at bounding box center [285, 189] width 71 height 30
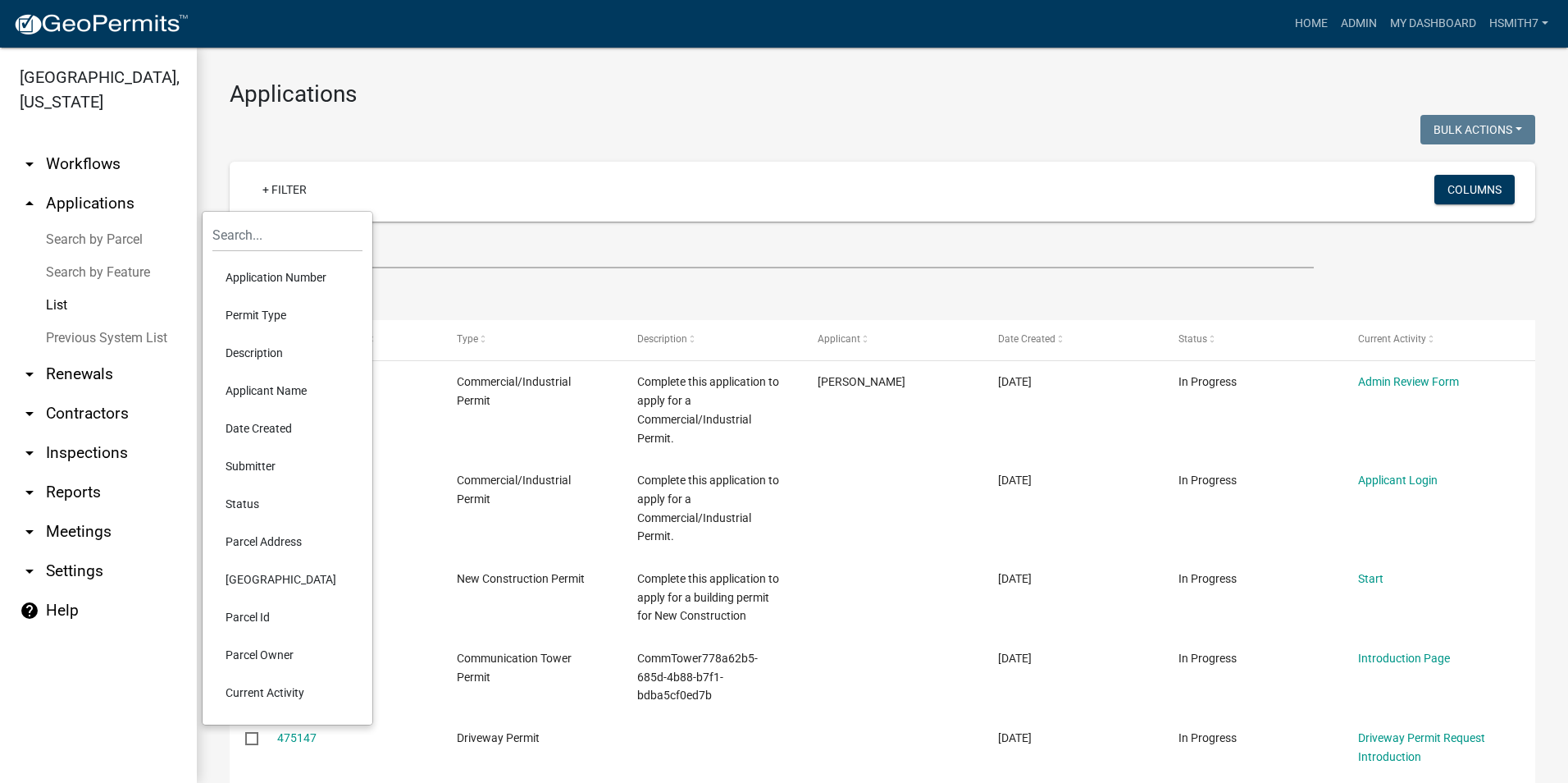
click at [241, 307] on li "Permit Type" at bounding box center [287, 314] width 150 height 38
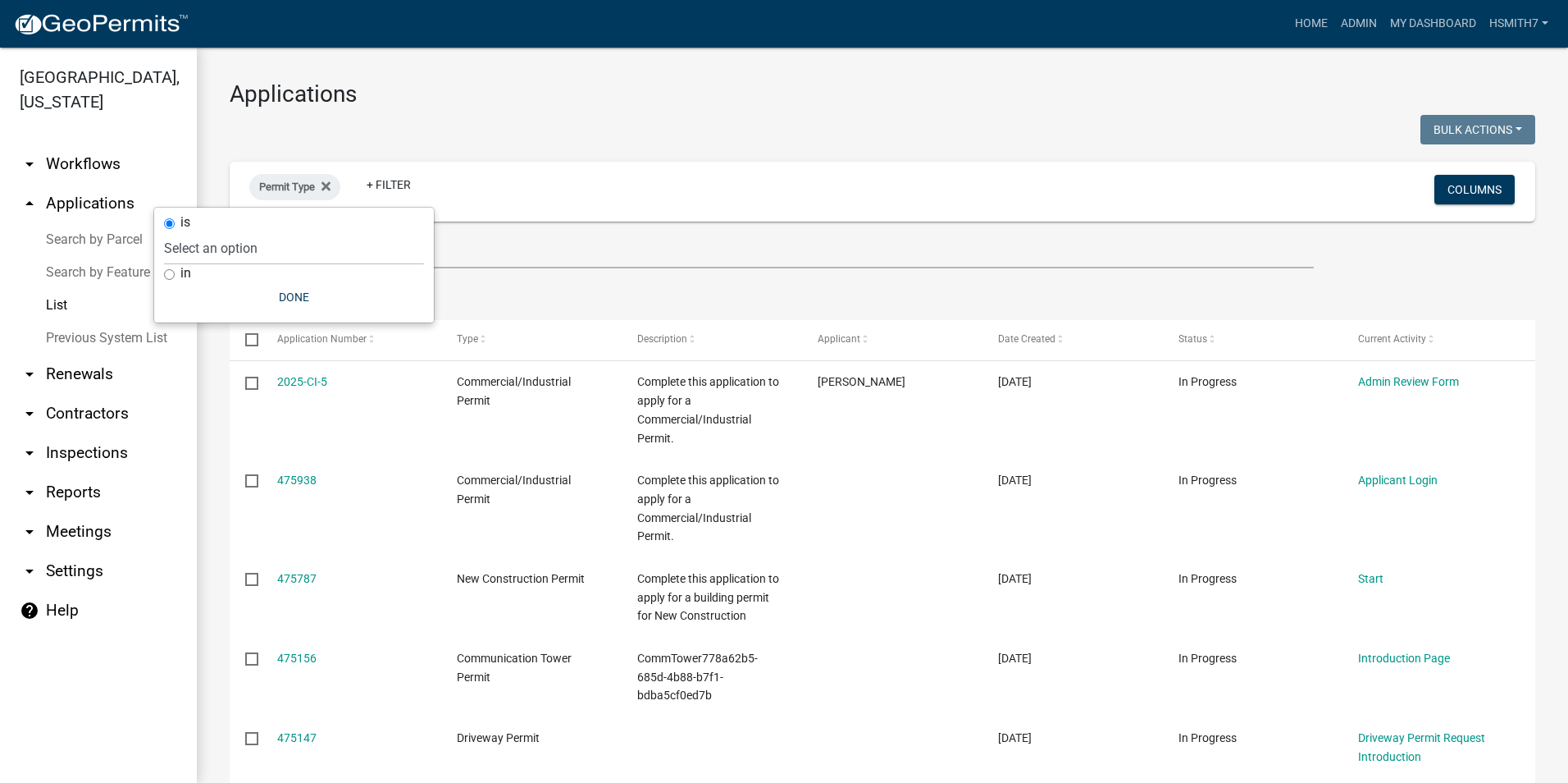
click at [186, 273] on label "in" at bounding box center [186, 272] width 11 height 13
click at [174, 273] on input "in" at bounding box center [169, 274] width 11 height 11
radio input "true"
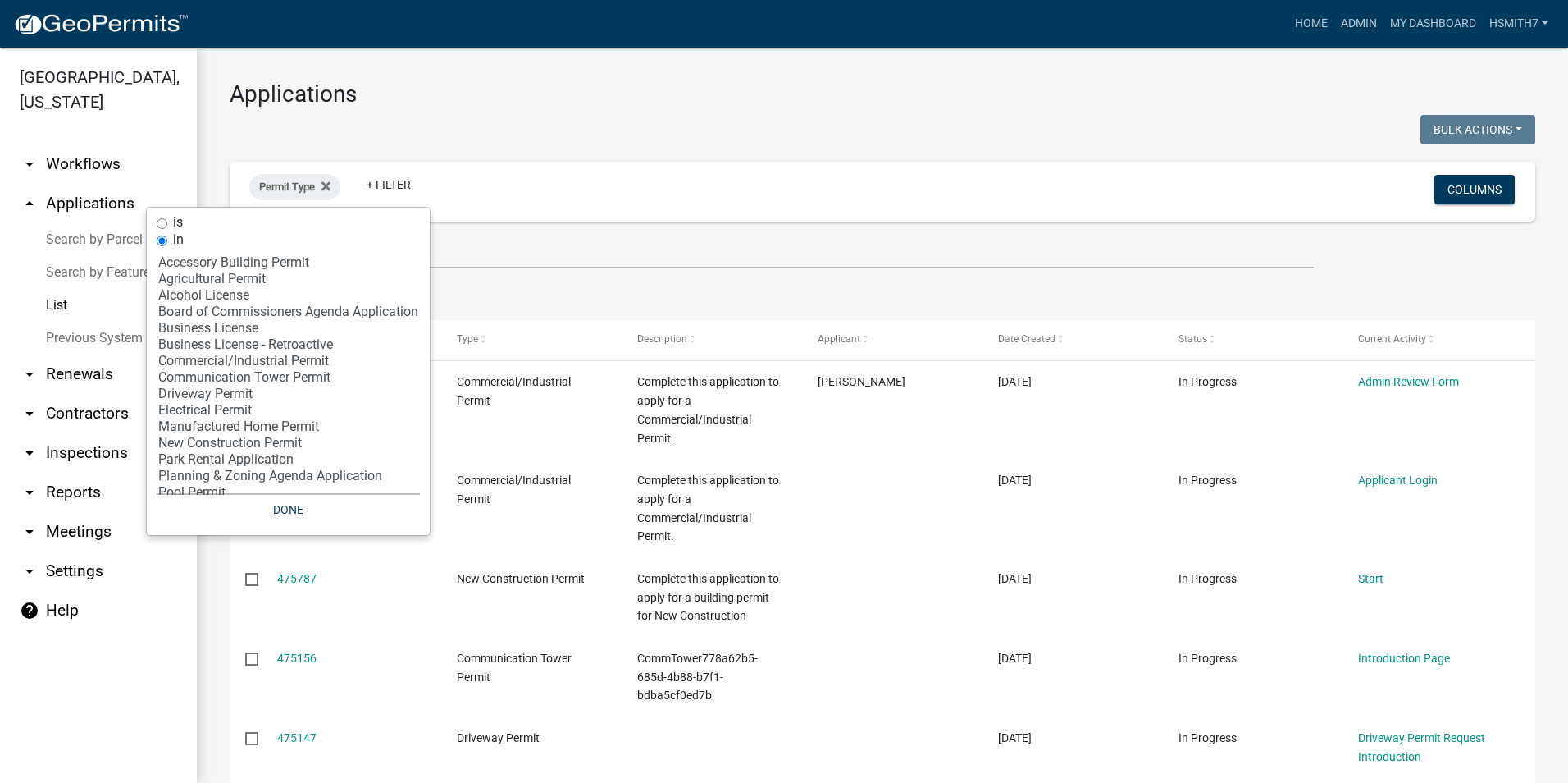
select select "11: 'dd78d371-1427-40dc-806a-1018b10d5d53'"
click at [285, 427] on option "Manufactured Home Permit" at bounding box center [288, 427] width 264 height 17
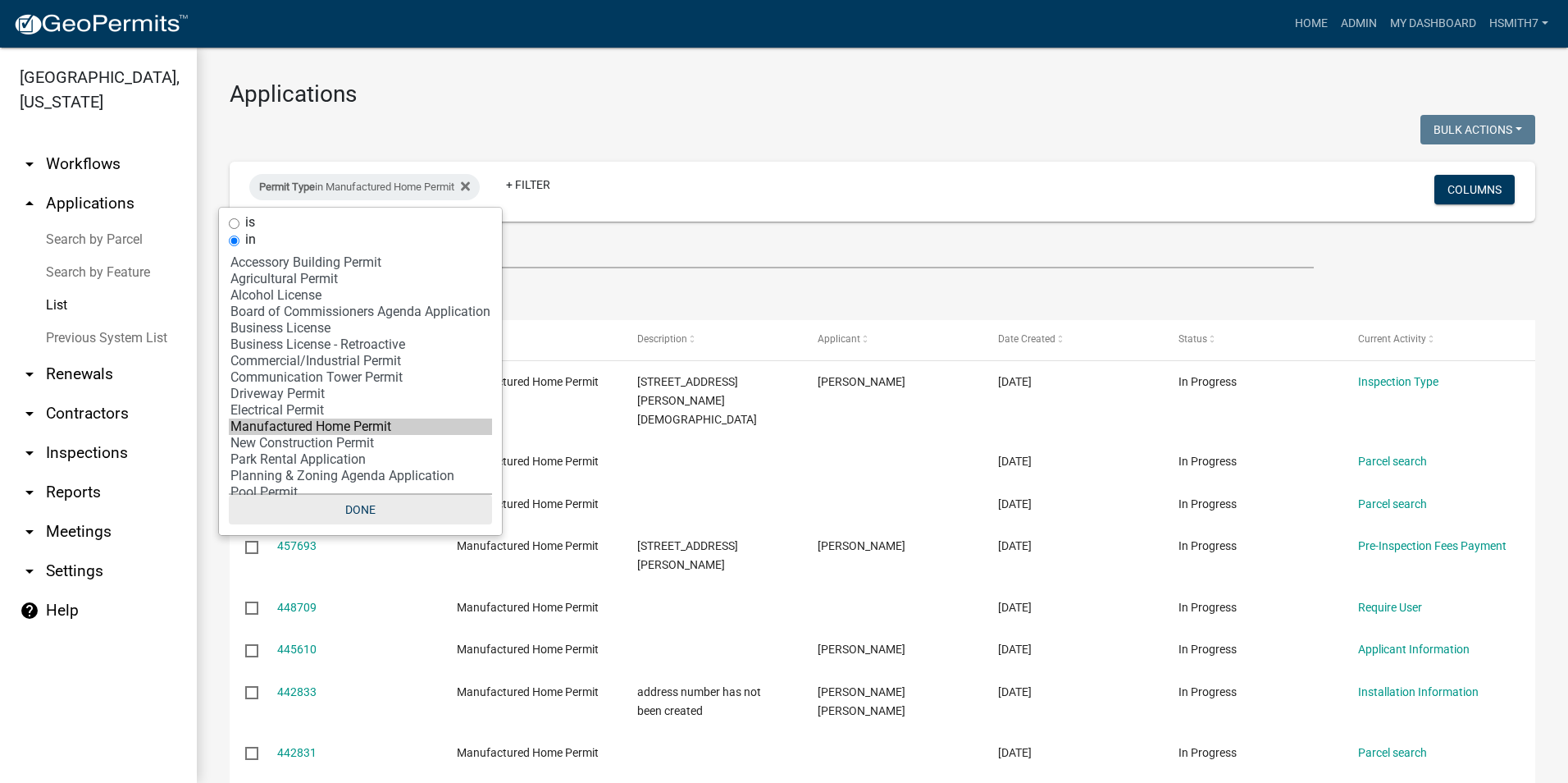
click at [327, 506] on button "Done" at bounding box center [360, 510] width 264 height 30
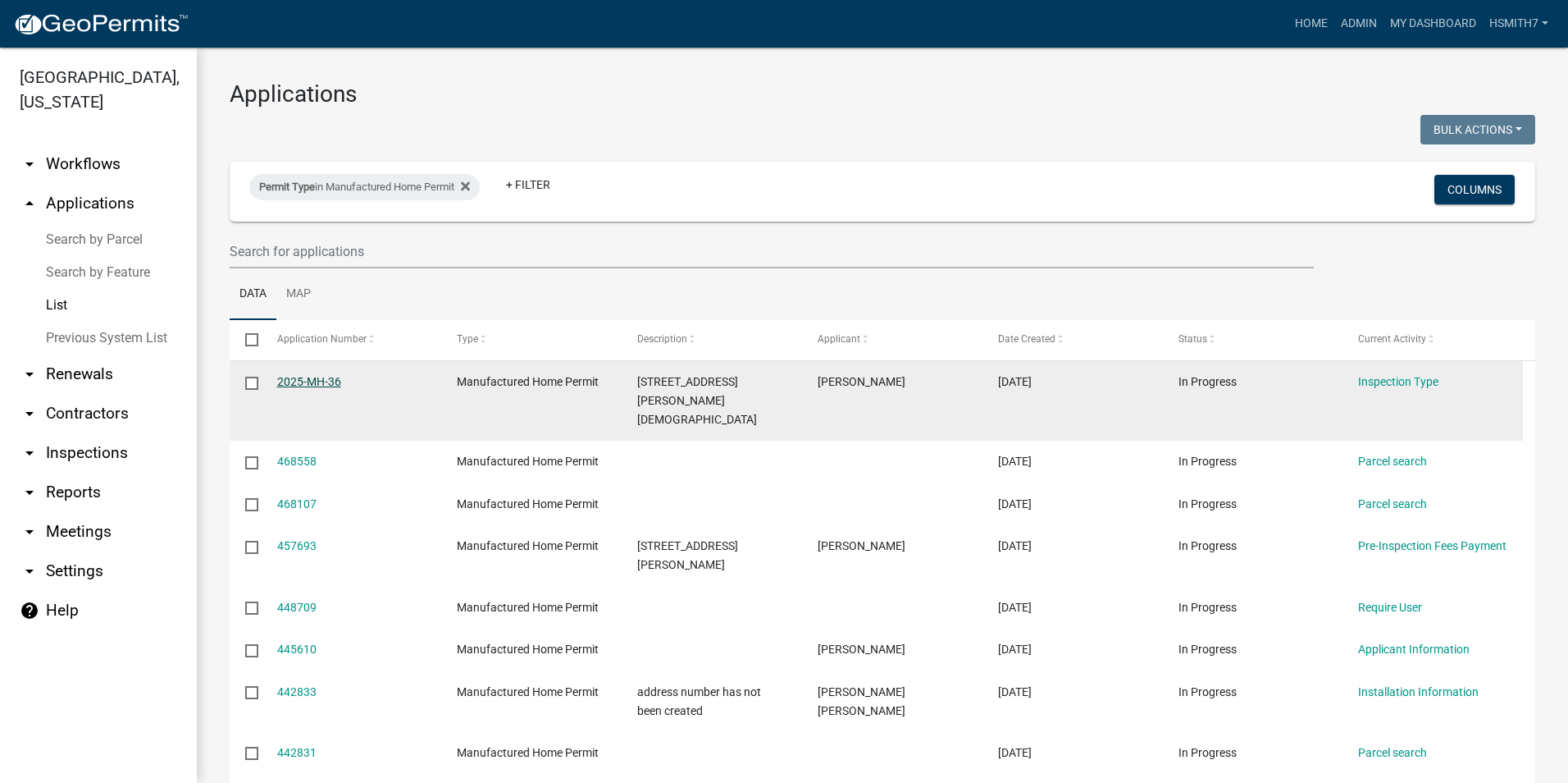
click at [299, 381] on link "2025-MH-36" at bounding box center [309, 381] width 64 height 13
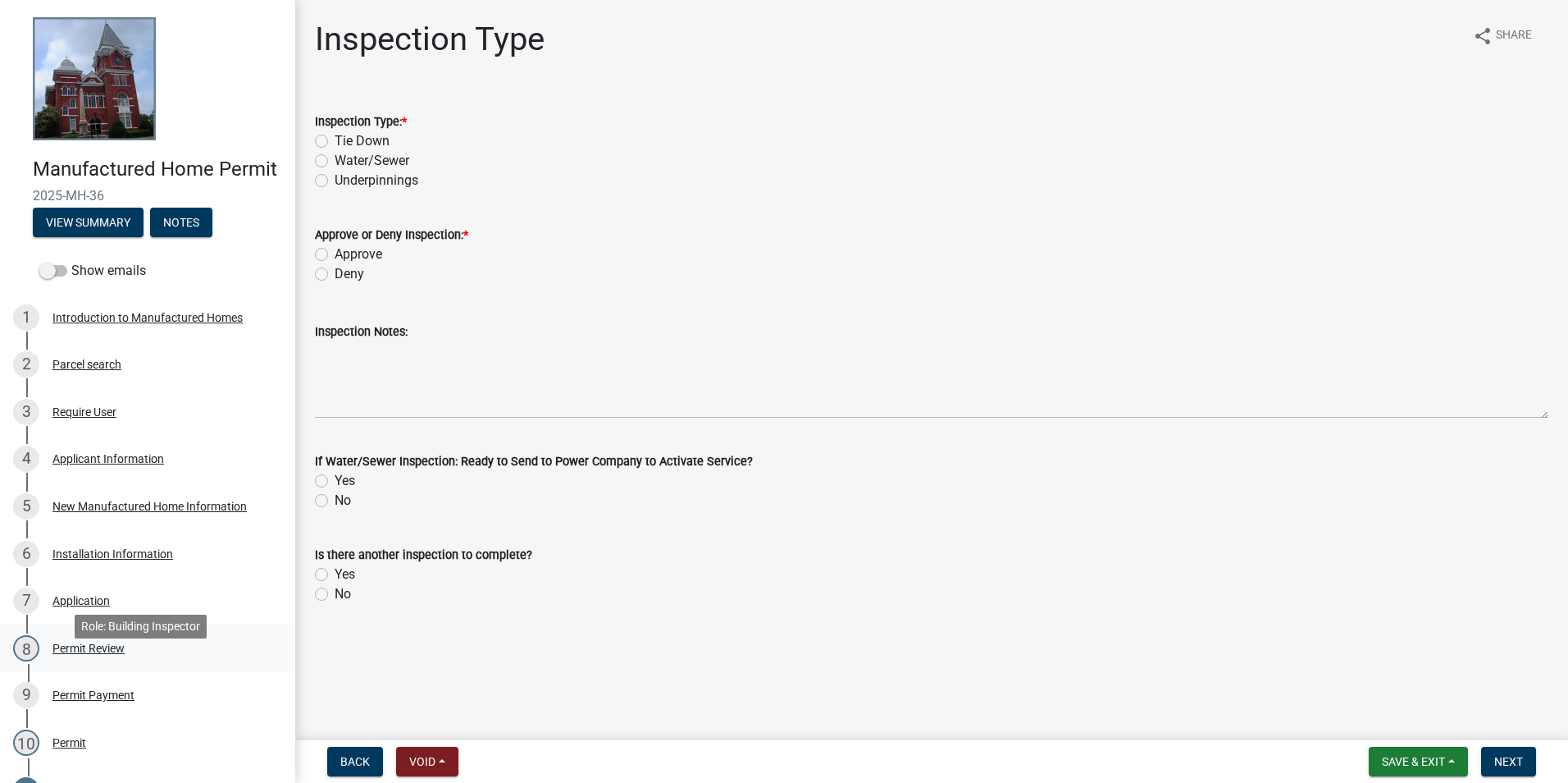
click at [135, 661] on div "8 Permit Review" at bounding box center [141, 648] width 256 height 26
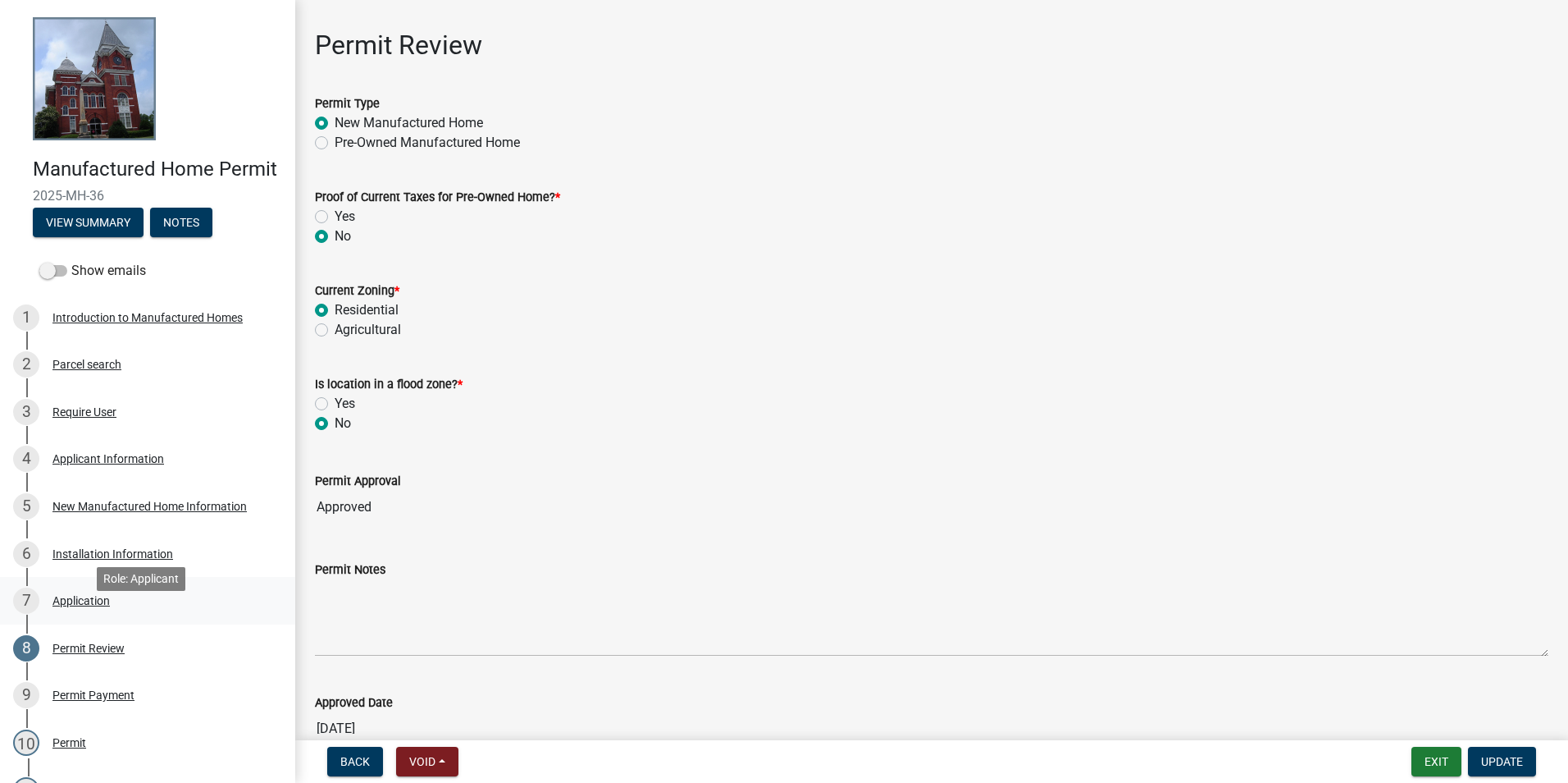
scroll to position [246, 0]
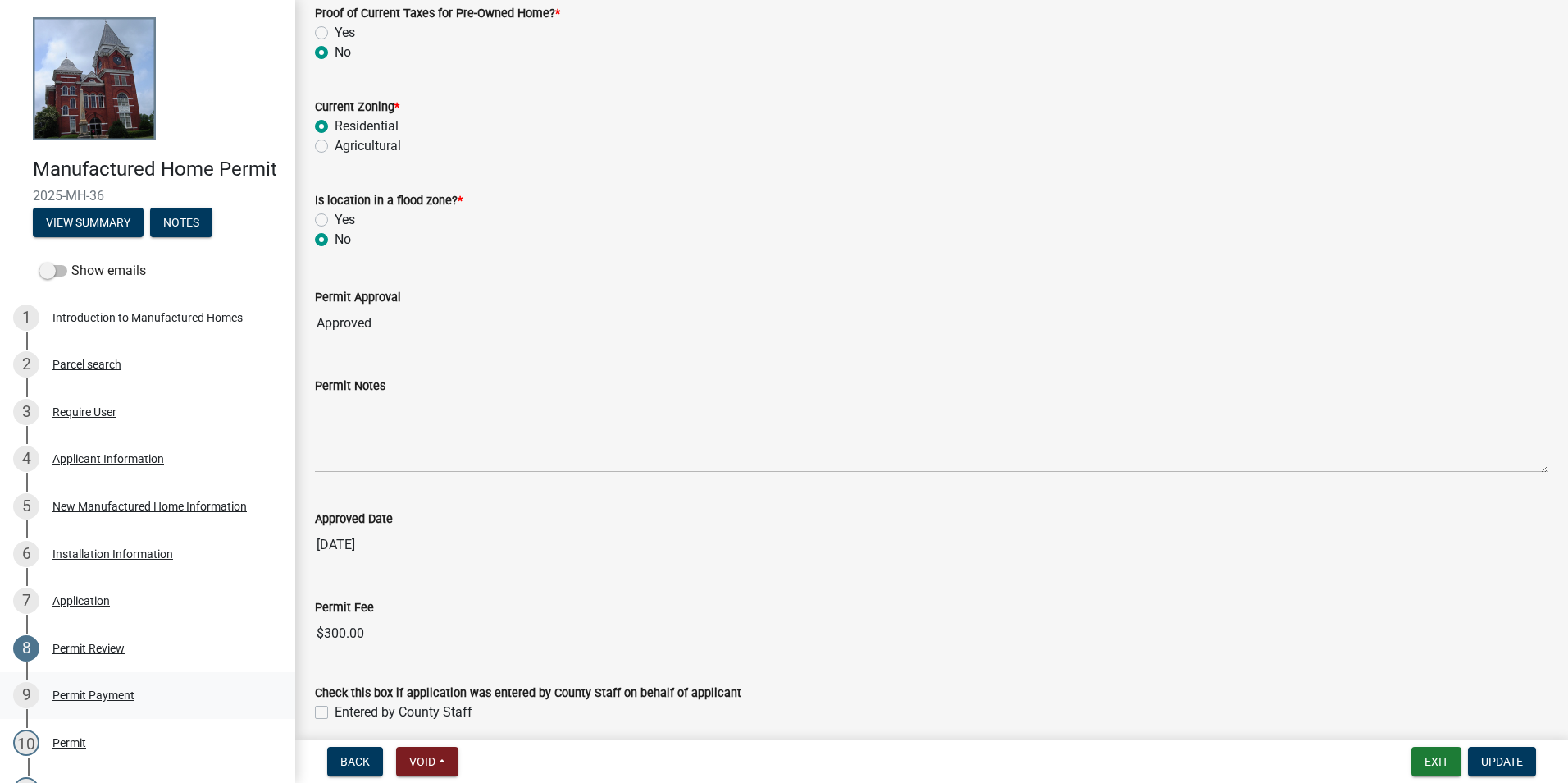
click at [110, 719] on link "9 Permit Payment" at bounding box center [147, 695] width 295 height 47
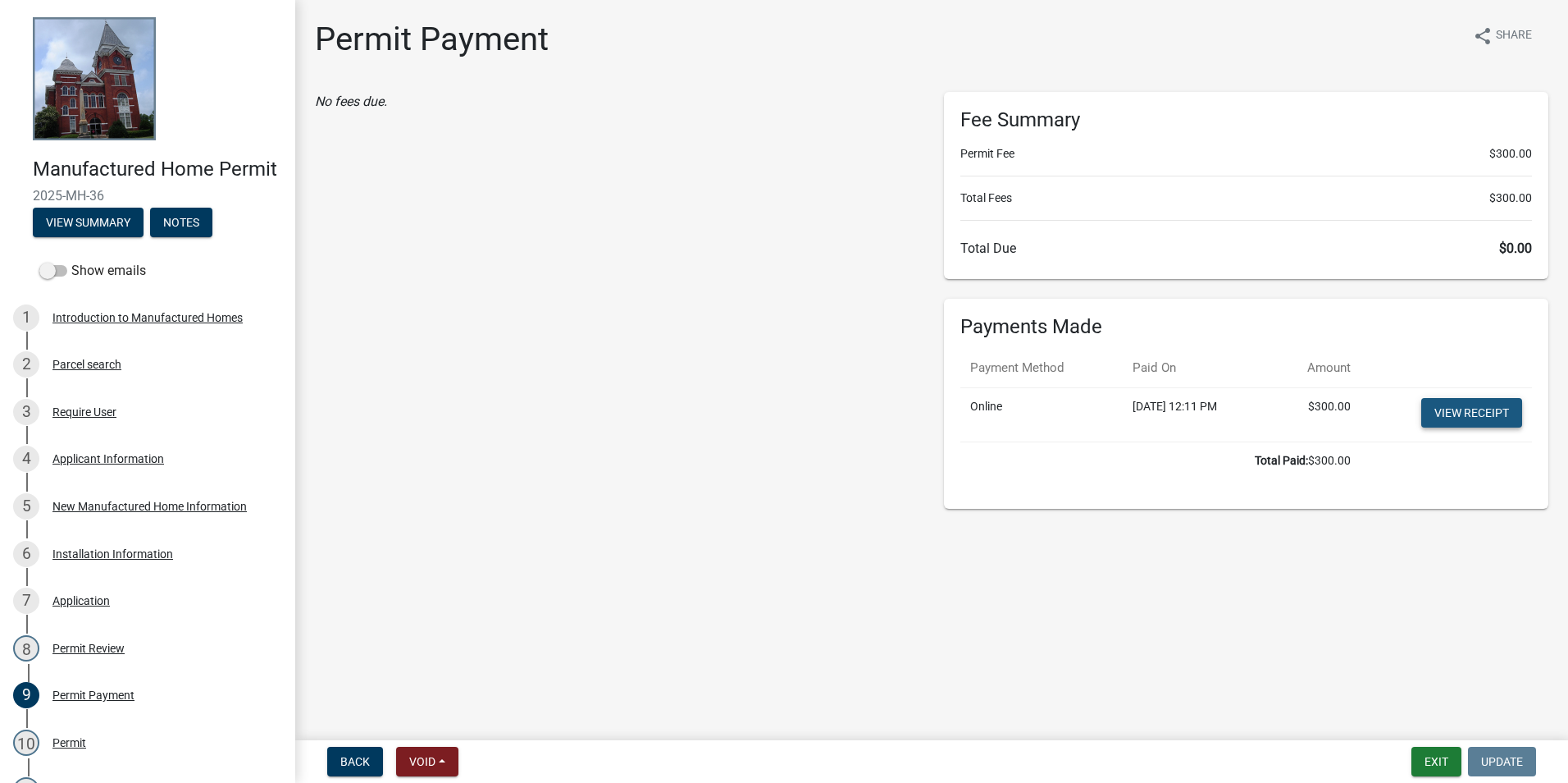
click at [1492, 407] on link "View receipt" at bounding box center [1471, 413] width 101 height 30
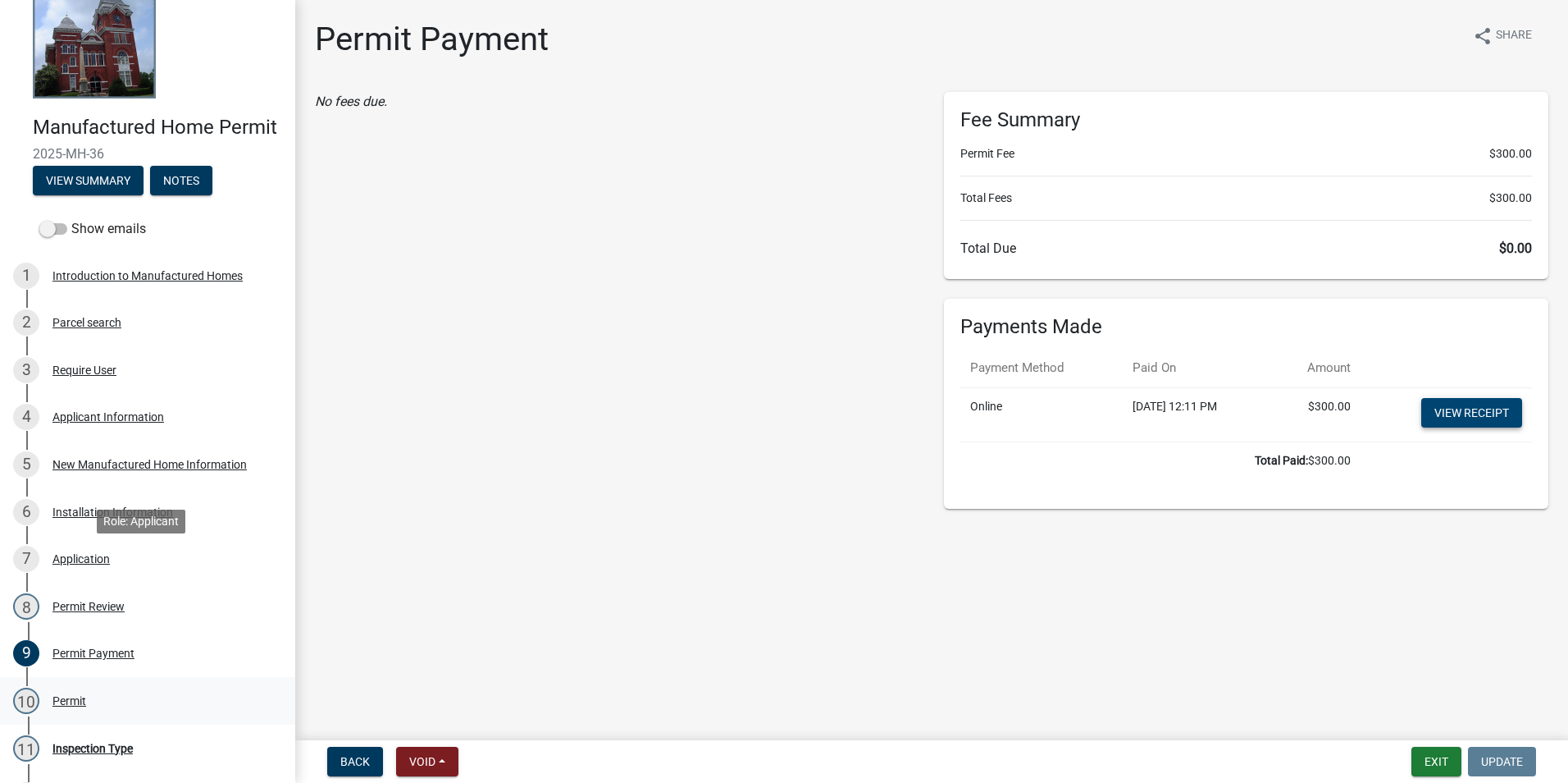
scroll to position [82, 0]
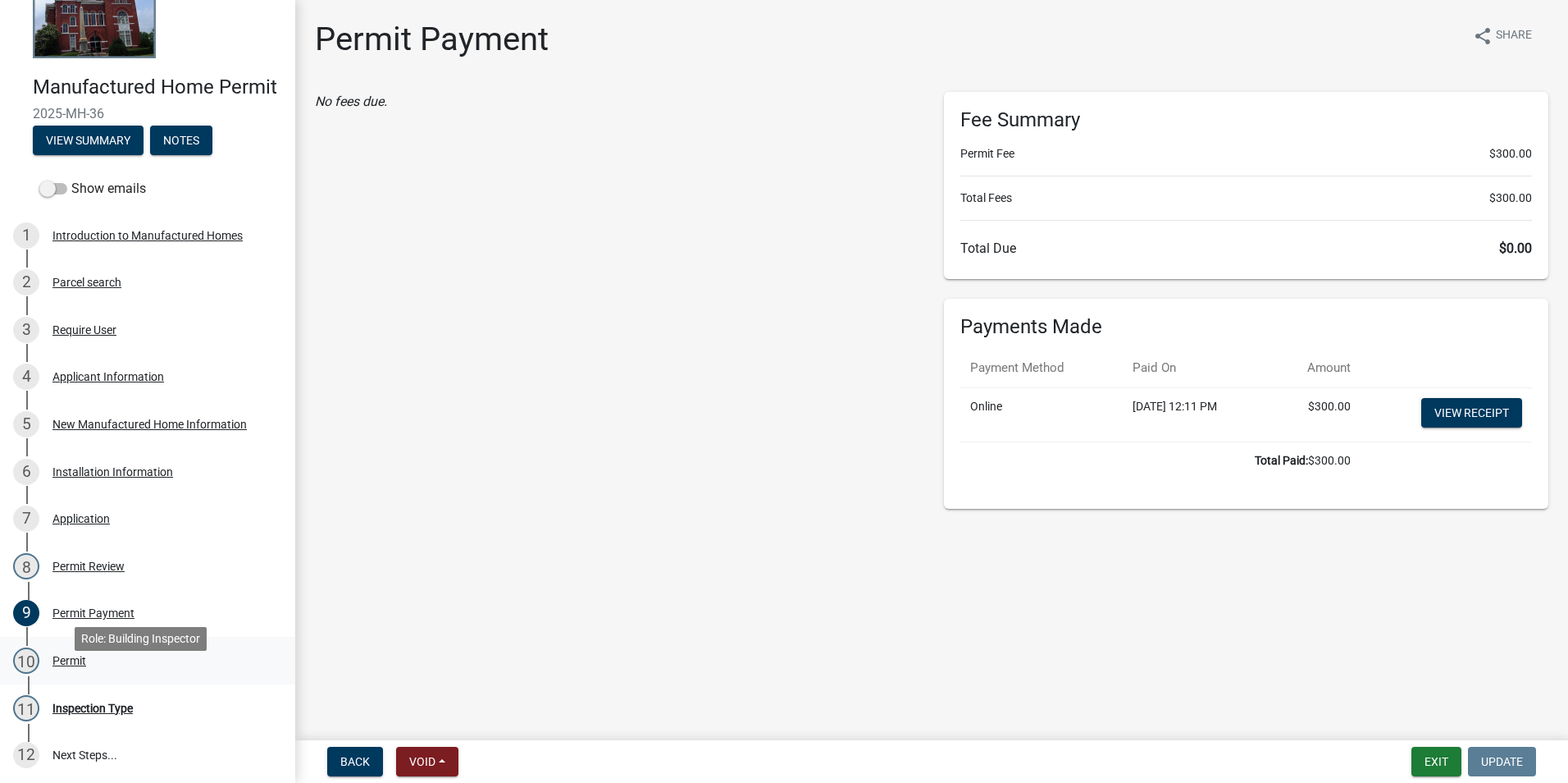
click at [145, 674] on div "10 Permit" at bounding box center [141, 660] width 256 height 26
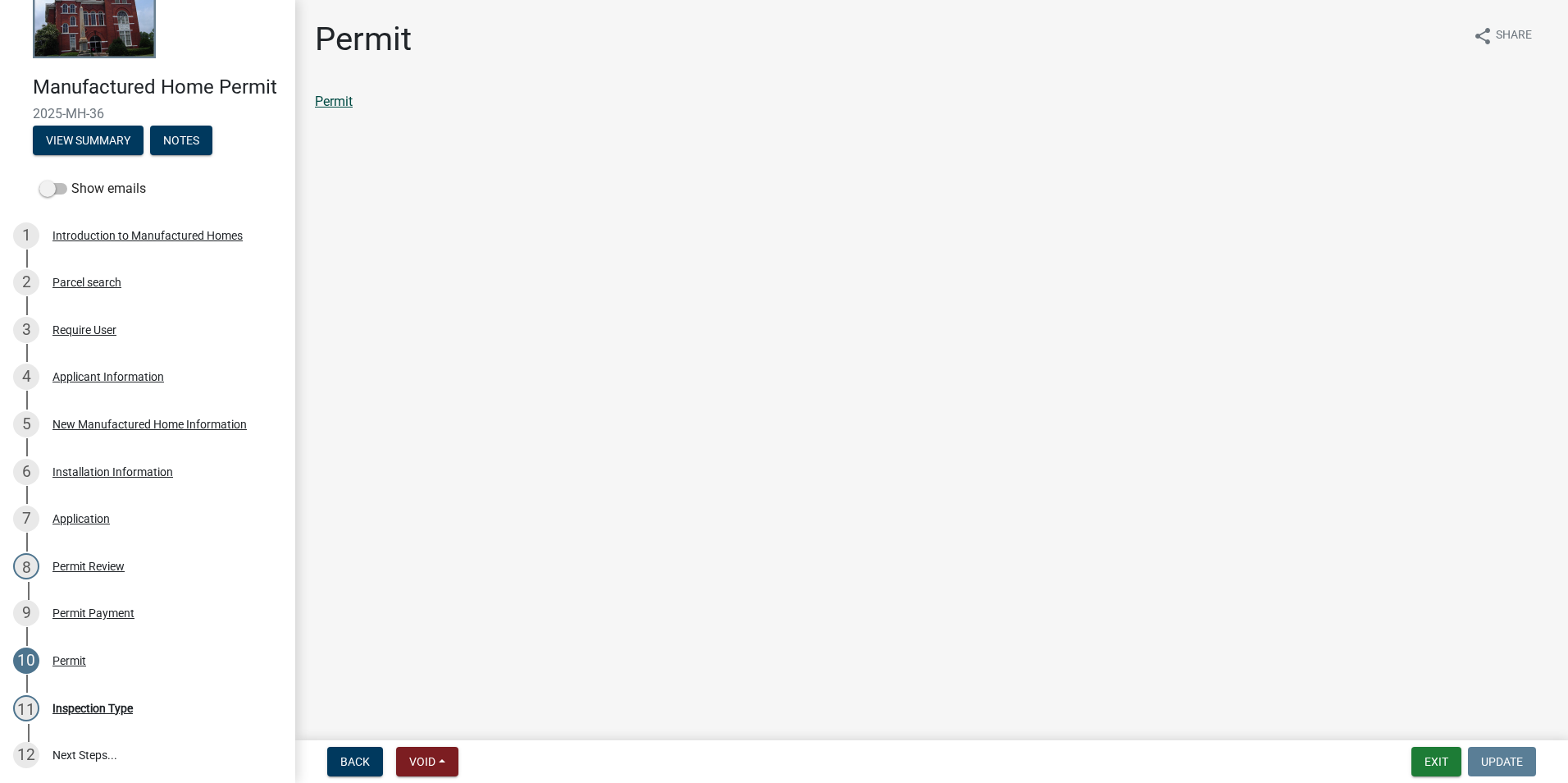
click at [346, 108] on link "Permit" at bounding box center [334, 102] width 38 height 16
click at [1439, 753] on button "Exit" at bounding box center [1436, 761] width 50 height 30
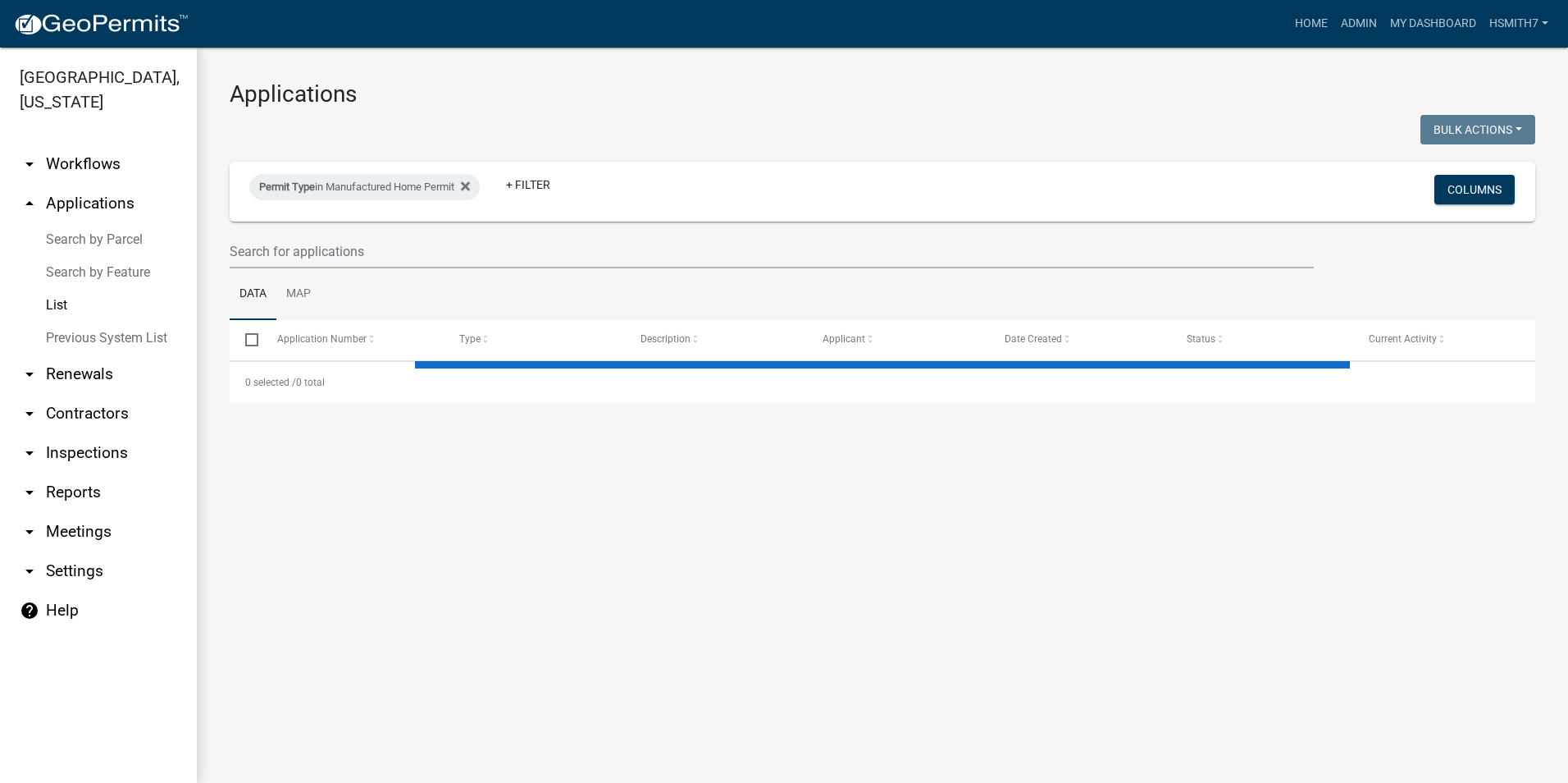
select select "3: 100"
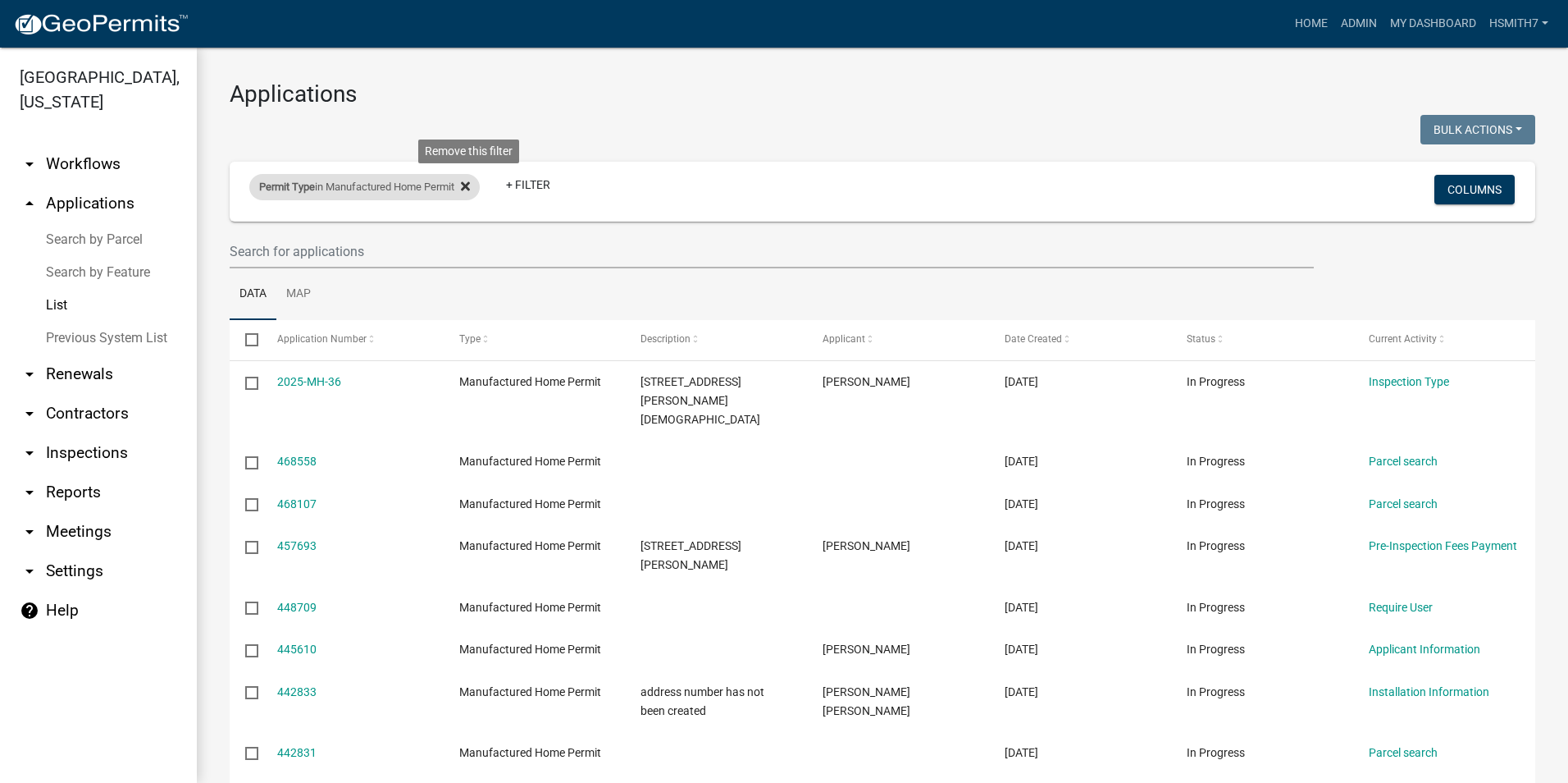
click at [470, 180] on icon at bounding box center [465, 186] width 9 height 13
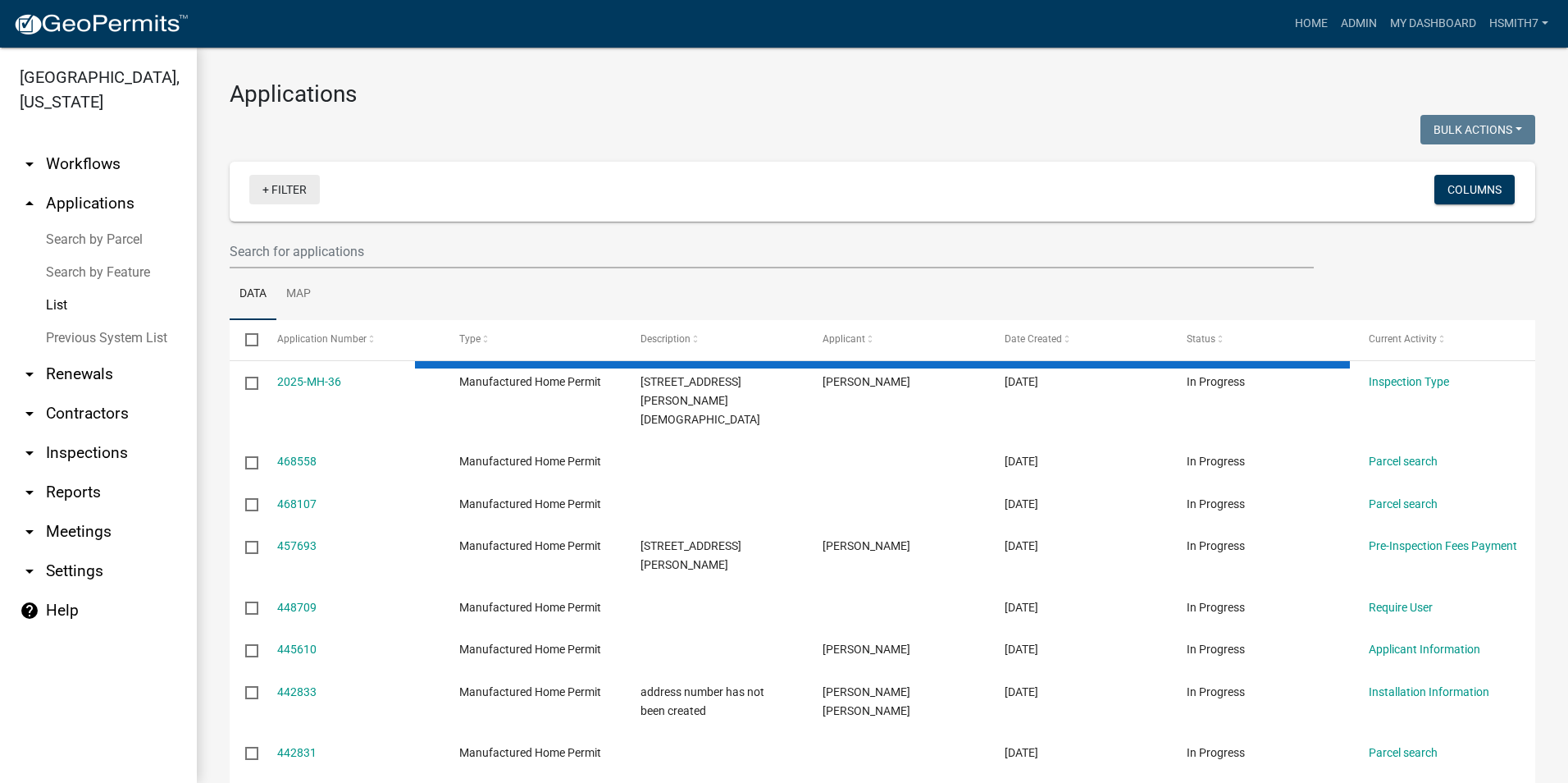
click at [291, 188] on link "+ Filter" at bounding box center [285, 189] width 71 height 30
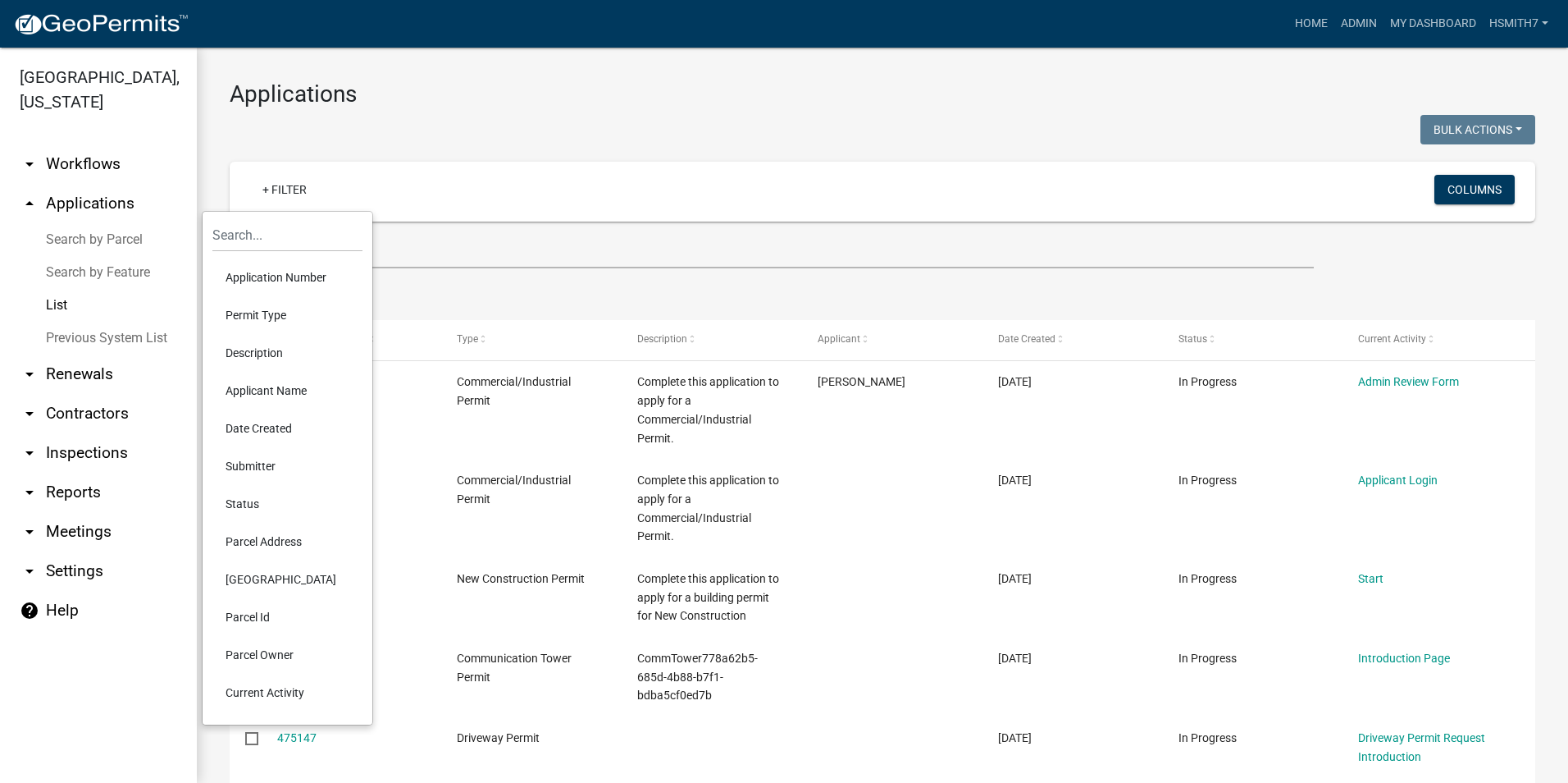
click at [266, 322] on li "Permit Type" at bounding box center [287, 314] width 150 height 38
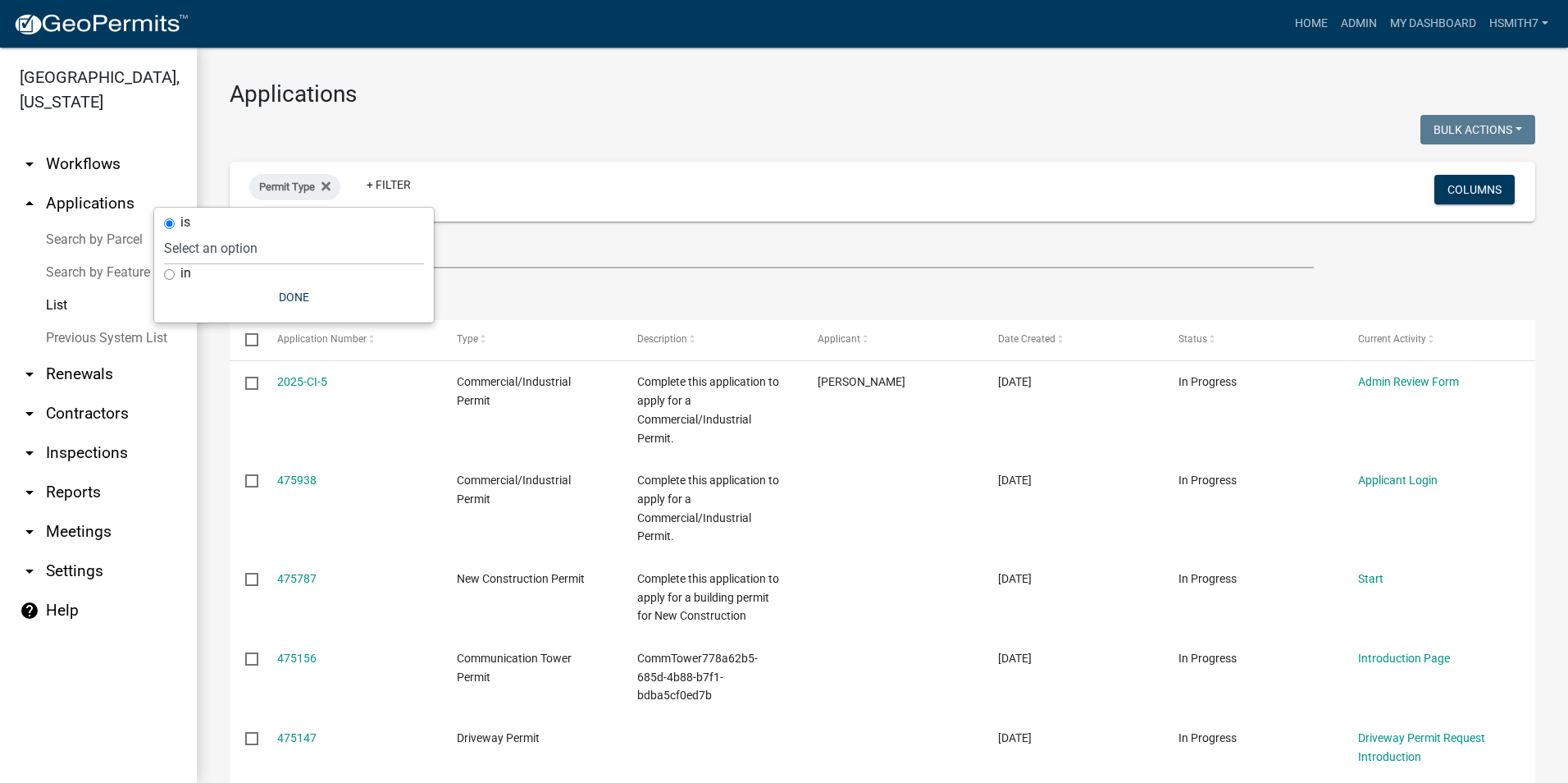
click at [174, 278] on input "in" at bounding box center [169, 274] width 11 height 11
radio input "true"
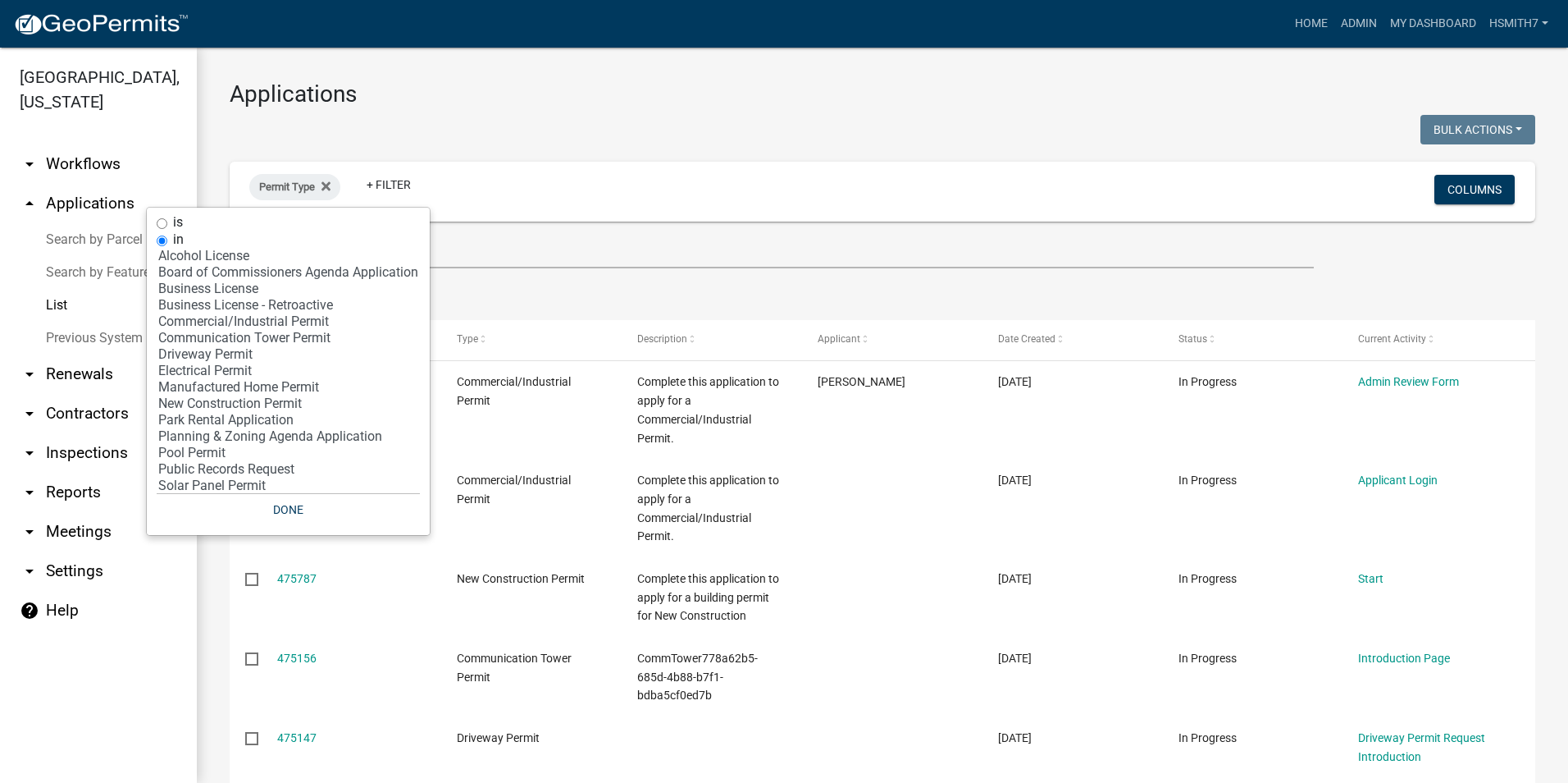
scroll to position [60, 0]
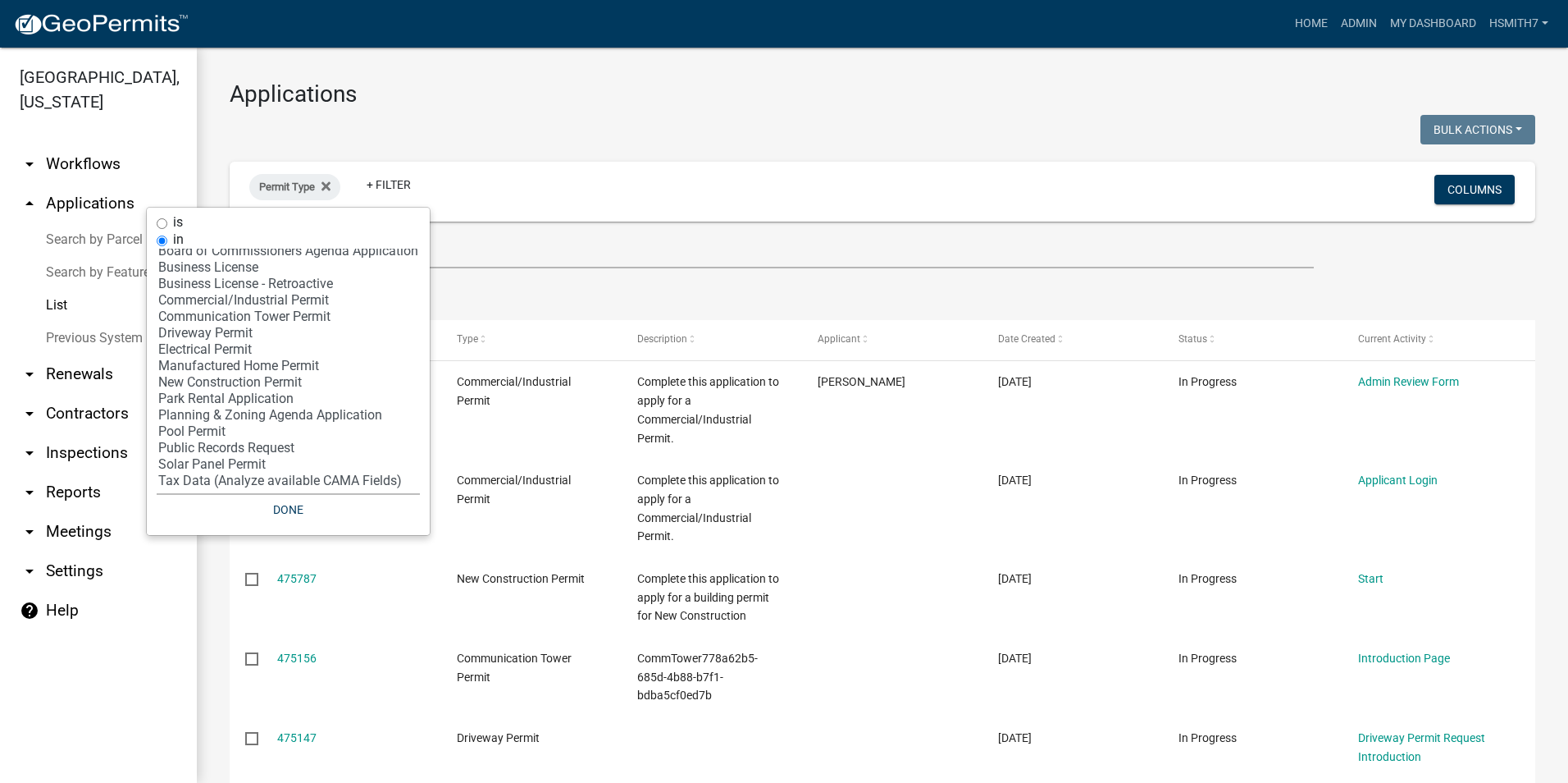
select select "17: 'f718cd8a-5a53-4068-abaa-daf477a51fc3'"
click at [210, 459] on option "Solar Panel Permit" at bounding box center [288, 464] width 264 height 17
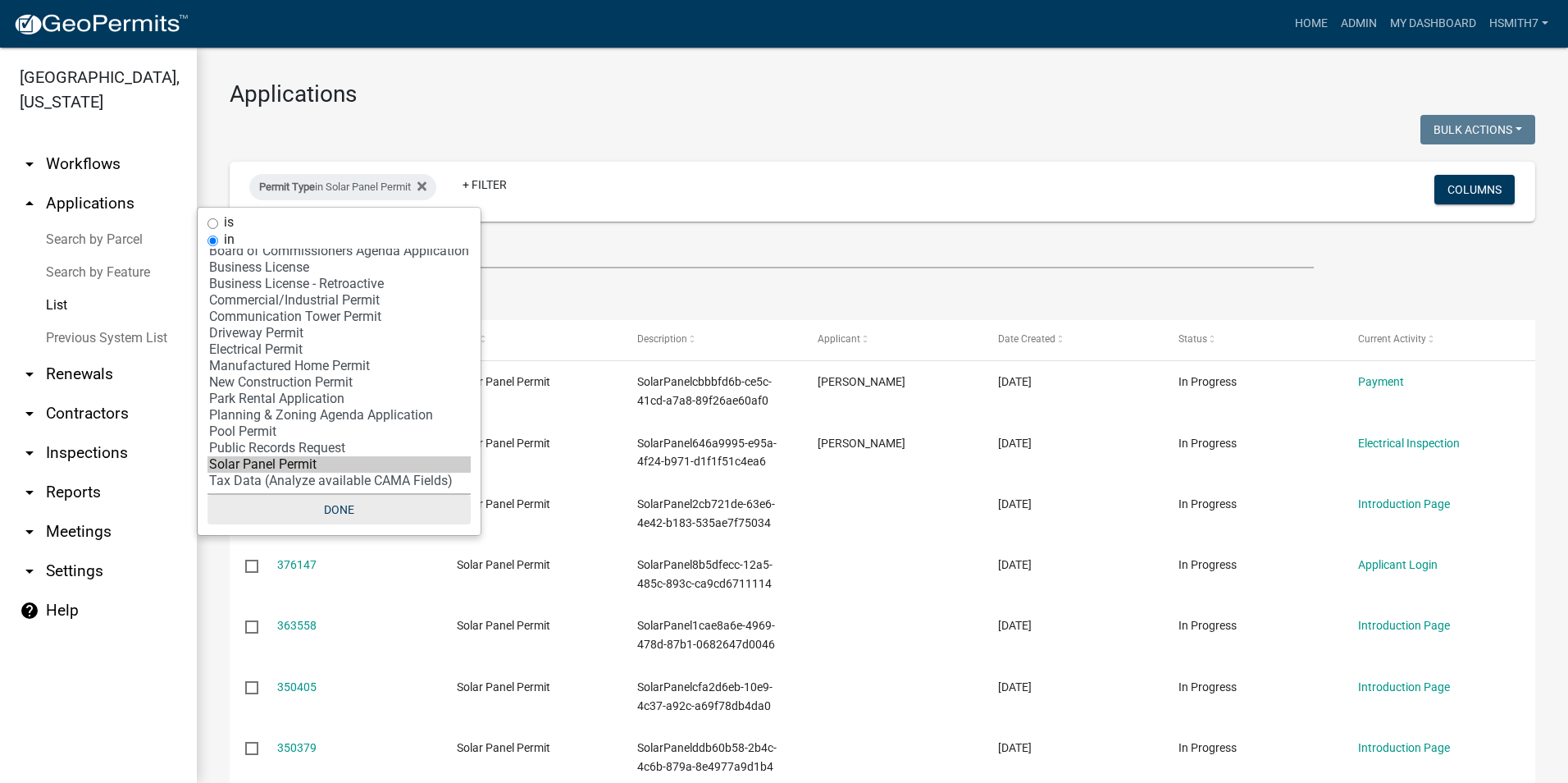
click at [331, 509] on button "Done" at bounding box center [339, 510] width 264 height 30
